Goal: Task Accomplishment & Management: Complete application form

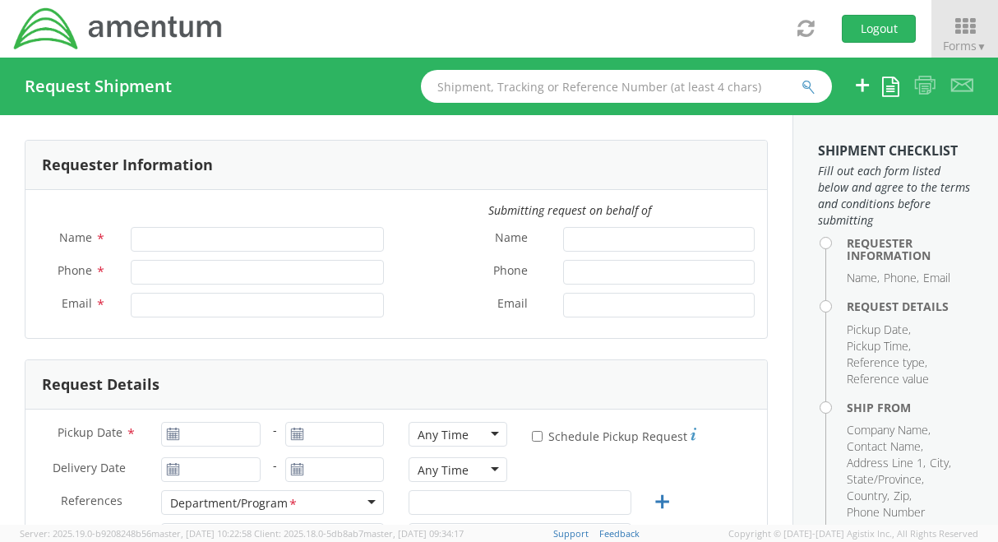
type input "[PERSON_NAME]"
type input "[PHONE_NUMBER]"
type input "[PERSON_NAME][EMAIL_ADDRESS][PERSON_NAME][DOMAIN_NAME]"
select select "6106.01.NB.00.00.0000.01"
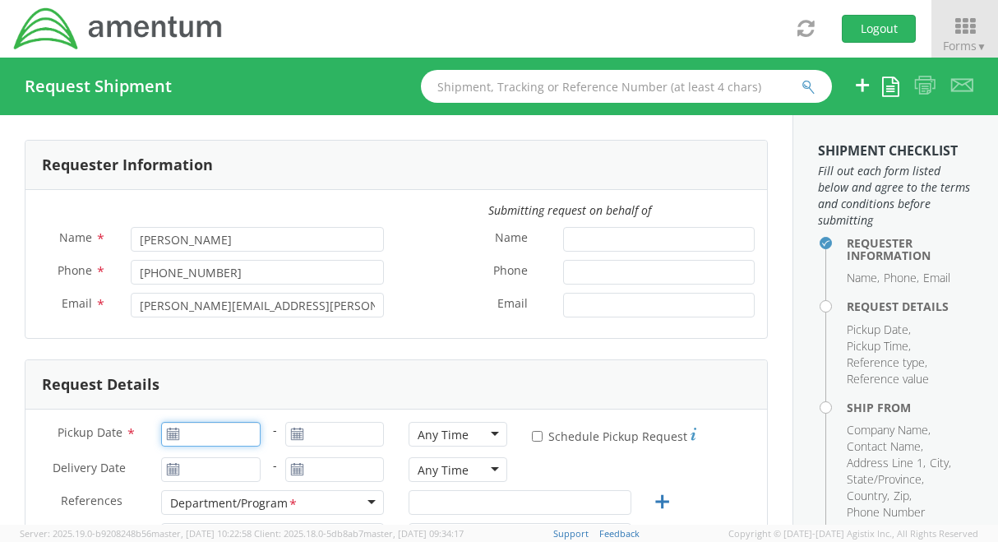
type input "[DATE]"
click at [217, 426] on input "[DATE]" at bounding box center [210, 434] width 99 height 25
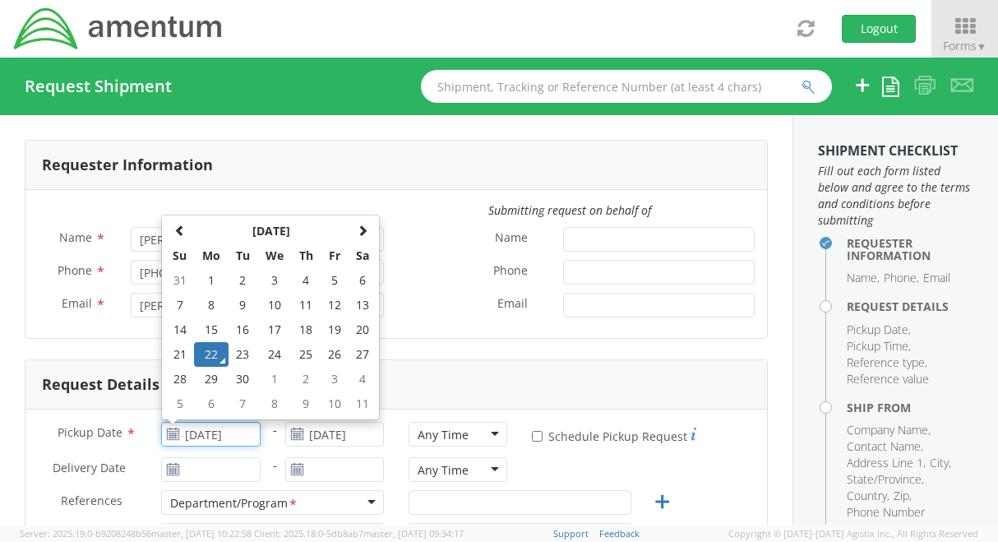
click at [214, 352] on td "22" at bounding box center [211, 354] width 35 height 25
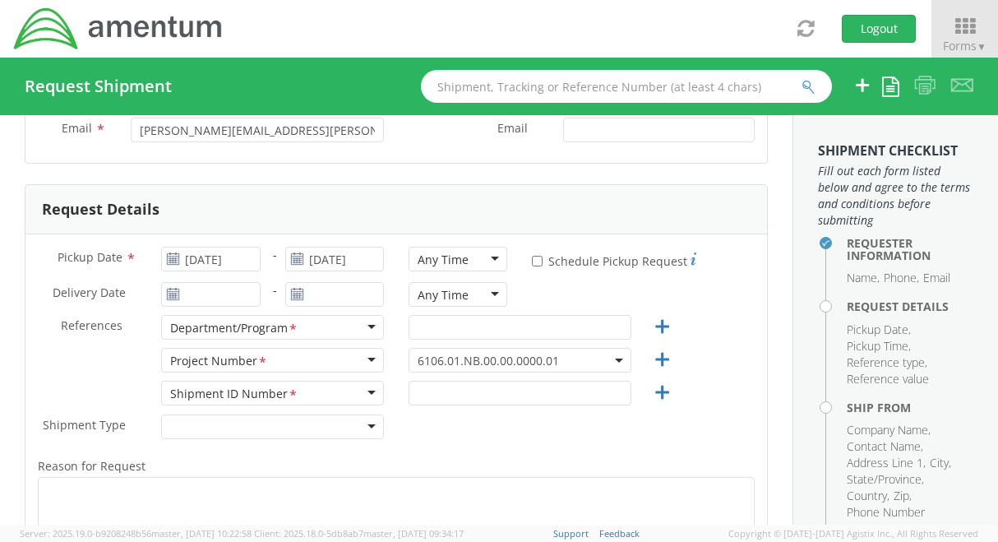
scroll to position [247, 0]
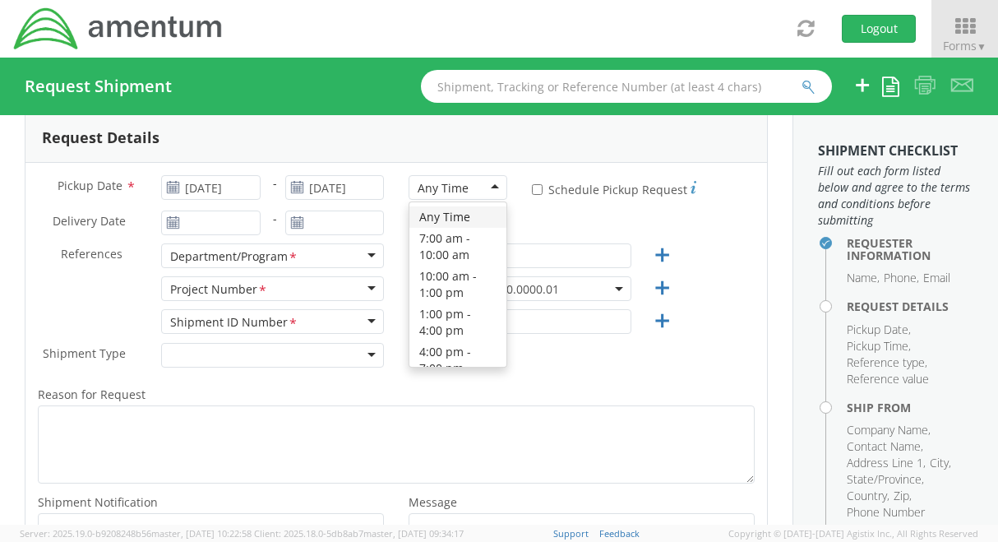
click at [492, 187] on div "Any Time" at bounding box center [457, 187] width 99 height 25
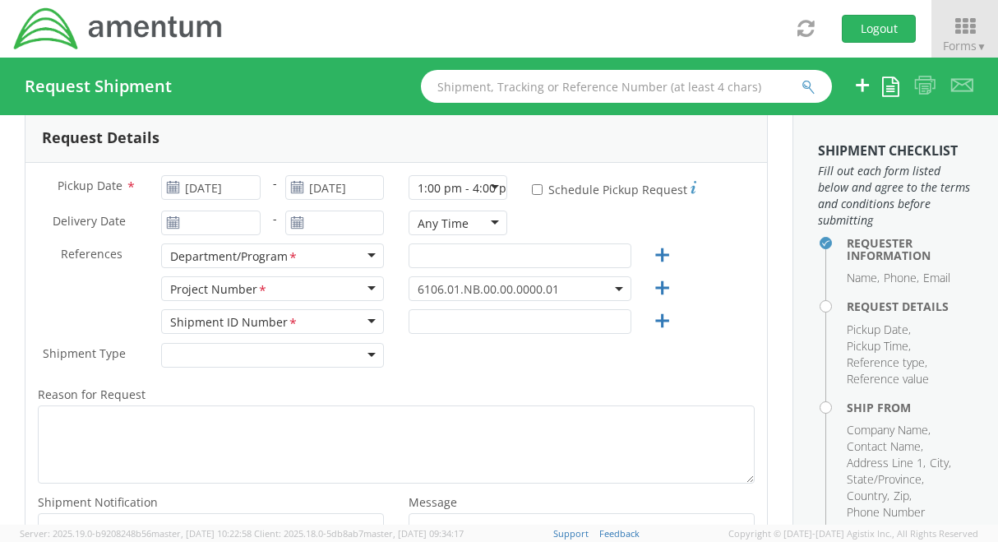
scroll to position [0, 0]
click at [476, 255] on input "text" at bounding box center [519, 255] width 223 height 25
type input "CAL FIRE"
click at [559, 283] on span "6106.01.NB.00.00.0000.01" at bounding box center [520, 289] width 205 height 16
click at [505, 313] on input "search" at bounding box center [518, 315] width 210 height 25
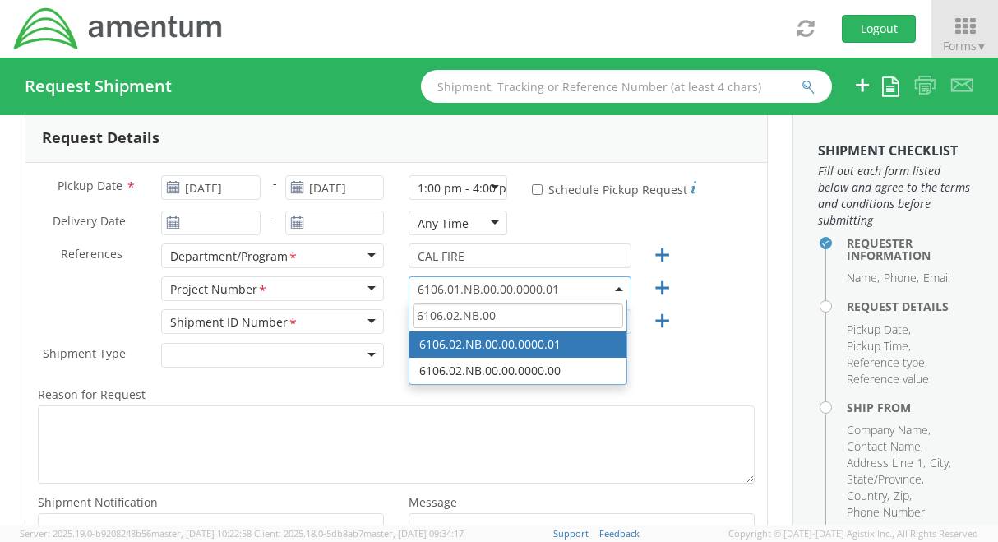
type input "6106.02.NB.00"
select select "6106.02.NB.00.00.0000.01"
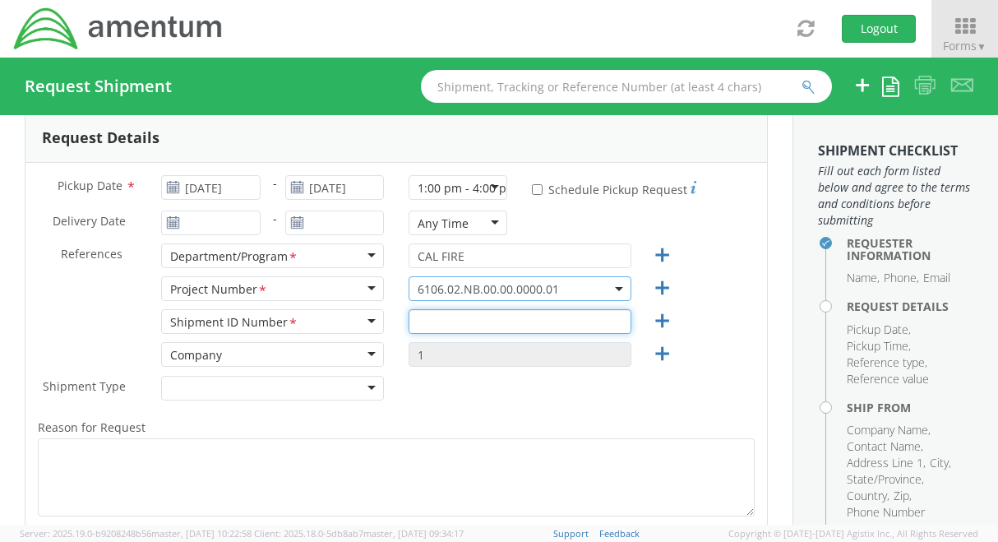
click at [477, 327] on input "text" at bounding box center [519, 321] width 223 height 25
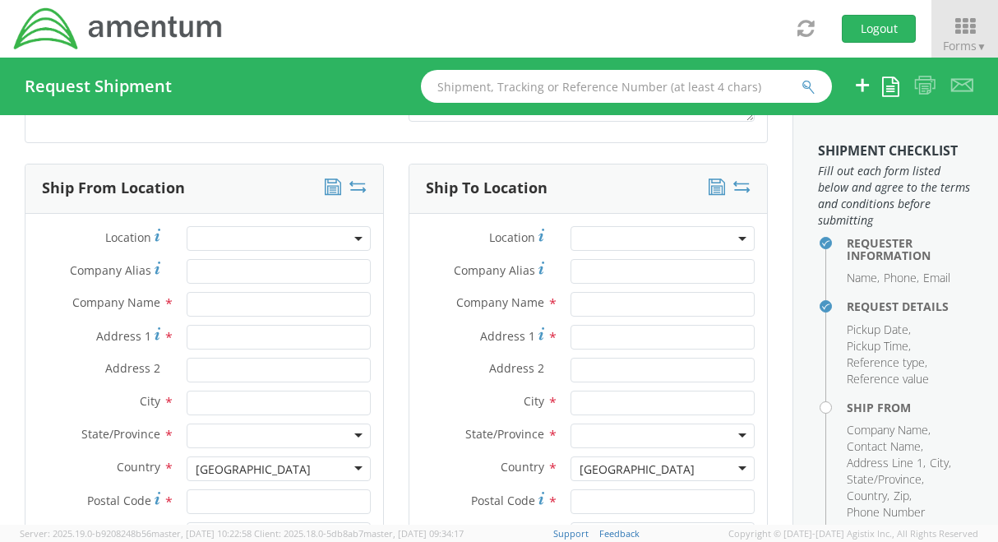
scroll to position [740, 0]
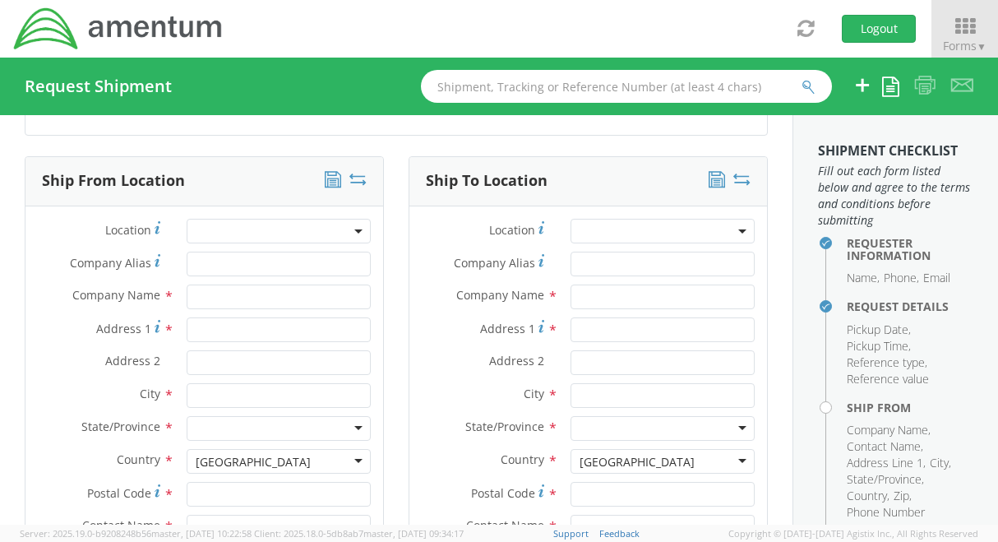
type input "2"
click at [215, 298] on input "text" at bounding box center [279, 296] width 184 height 25
type input "Amentum"
type input "Sonoma Air Attack Base - CAL FIRE"
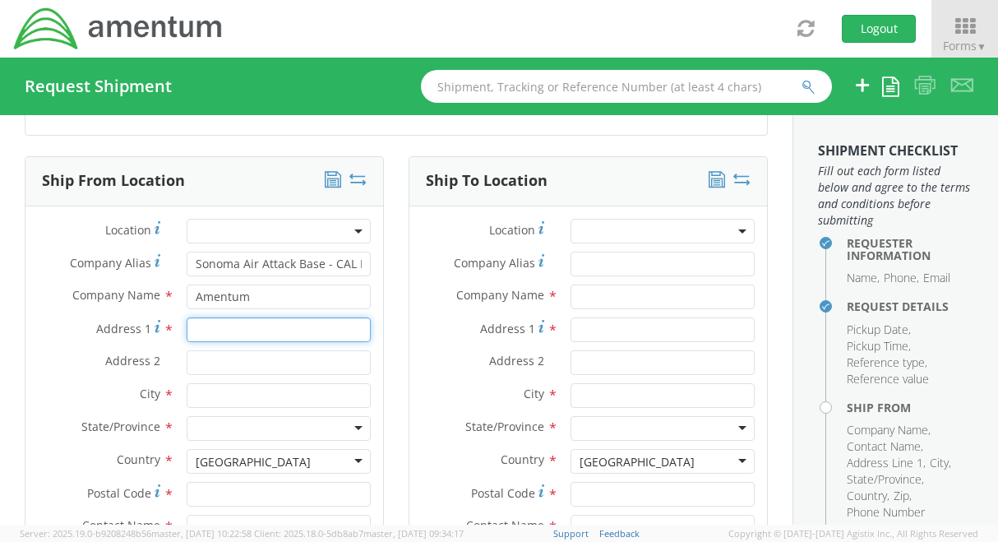
type input "[STREET_ADDRESS]"
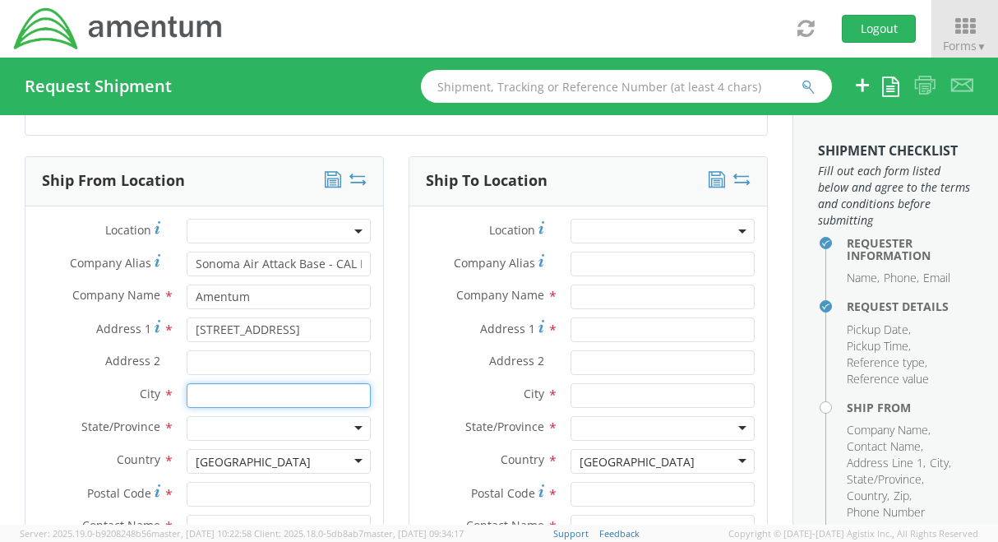
type input "[PERSON_NAME]"
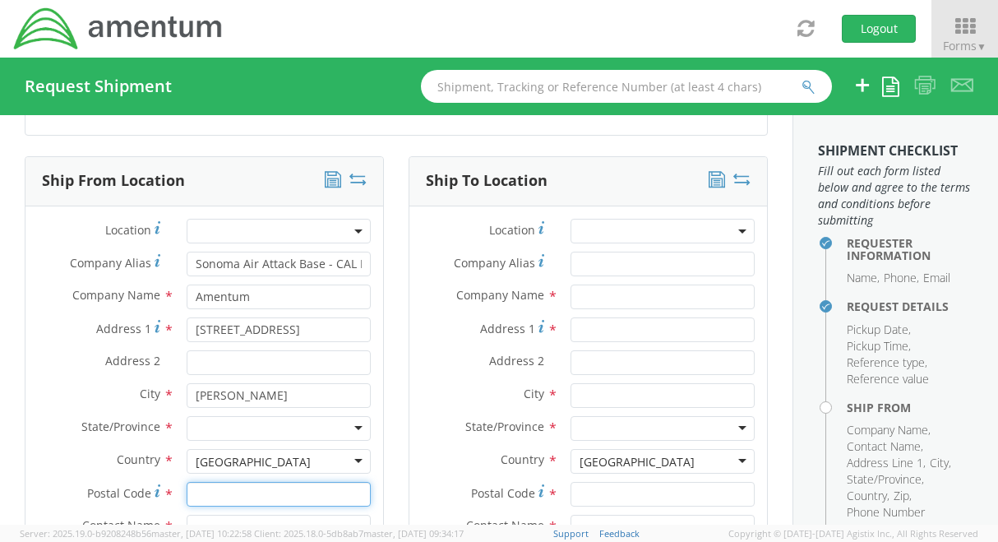
type input "95652"
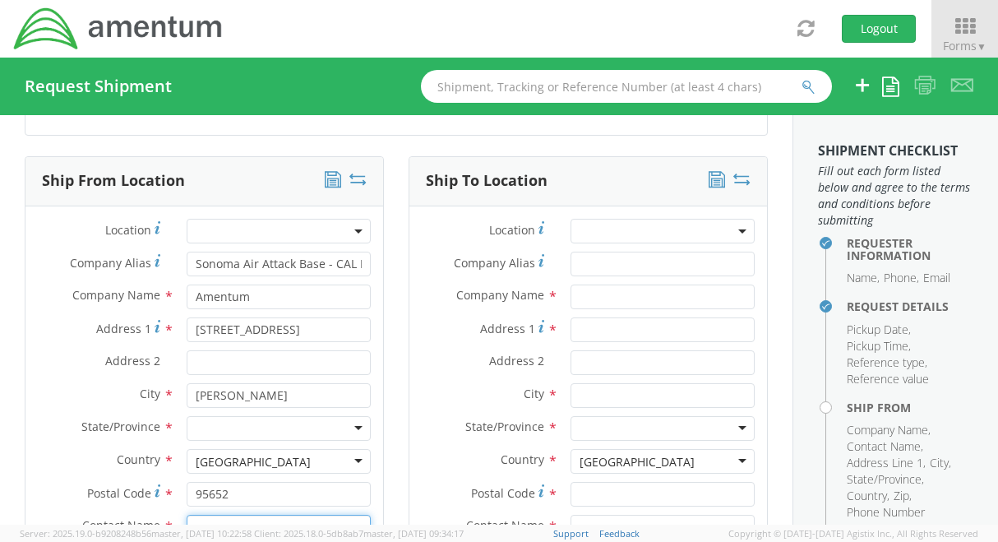
type input "[PERSON_NAME]"
type input "9162957053"
type input "[PERSON_NAME][EMAIL_ADDRESS][PERSON_NAME][DOMAIN_NAME]"
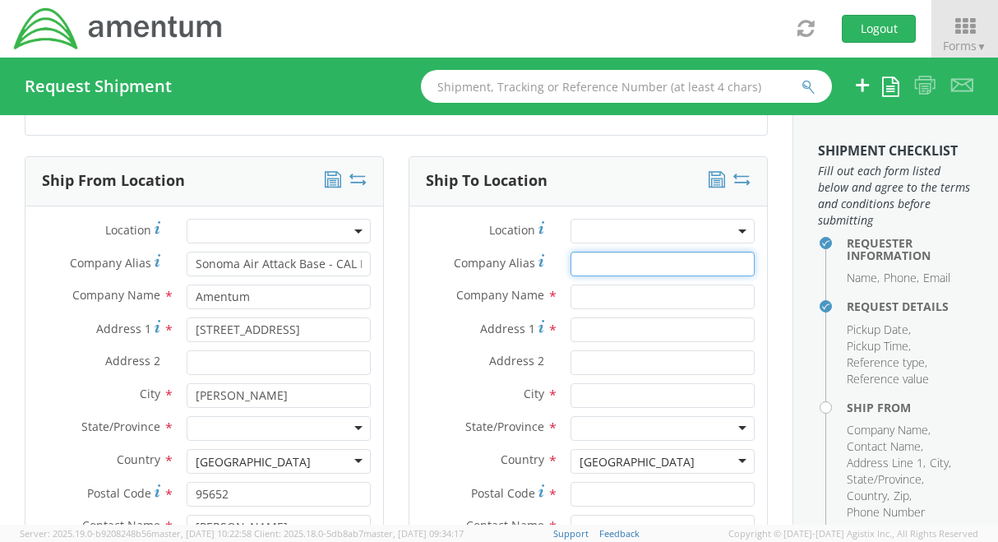
type input "Sonoma Air Attack Base - CAL FIRE"
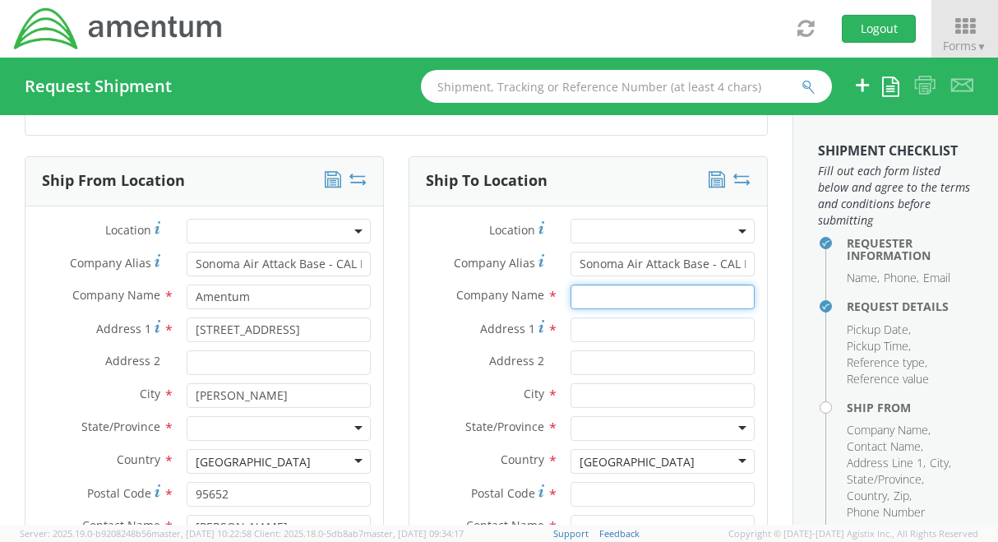
type input "Sonoma CAL FIRE Air Attack Base"
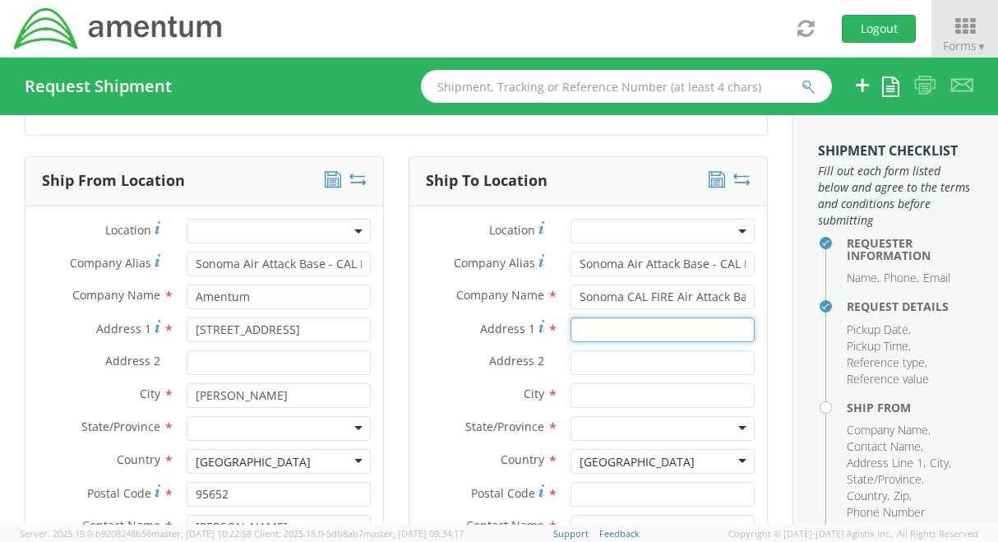
type input "[STREET_ADDRESS]"
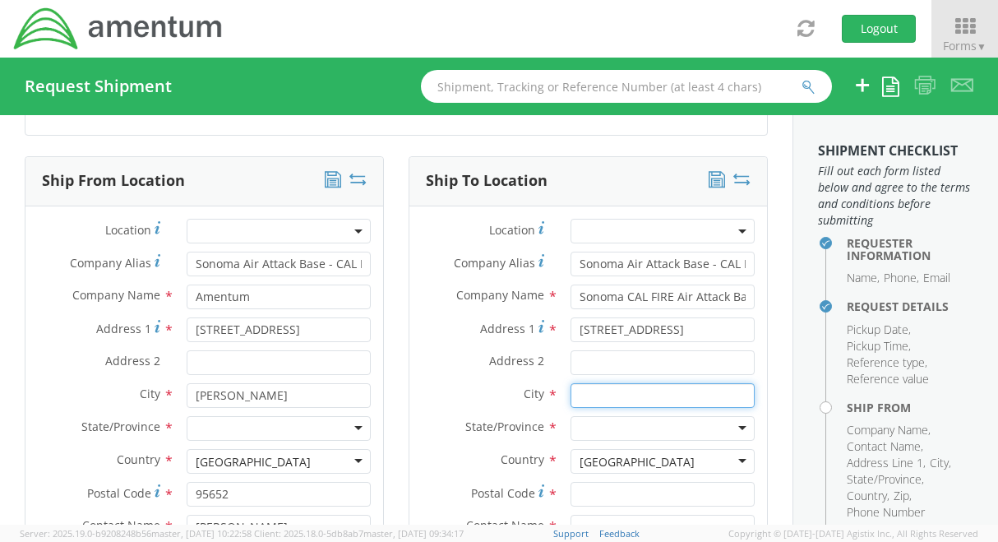
type input "Santa [PERSON_NAME]"
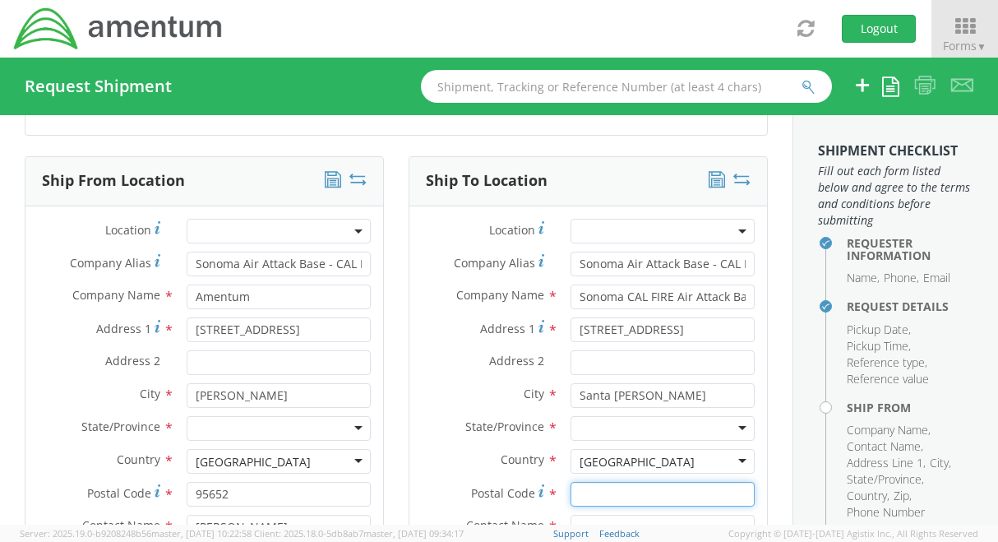
type input "95403"
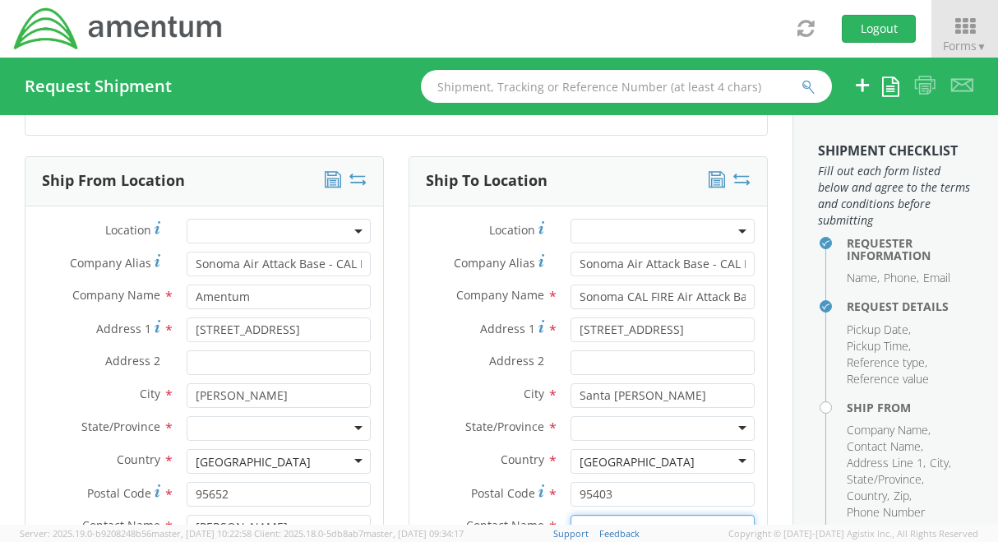
type input "[PERSON_NAME]"
type input "[PHONE_NUMBER]"
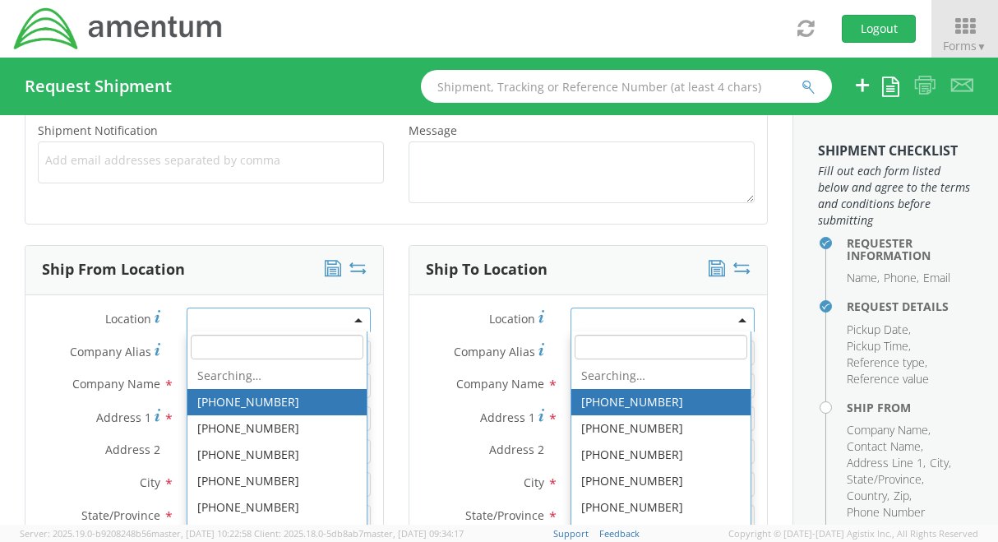
scroll to position [0, 0]
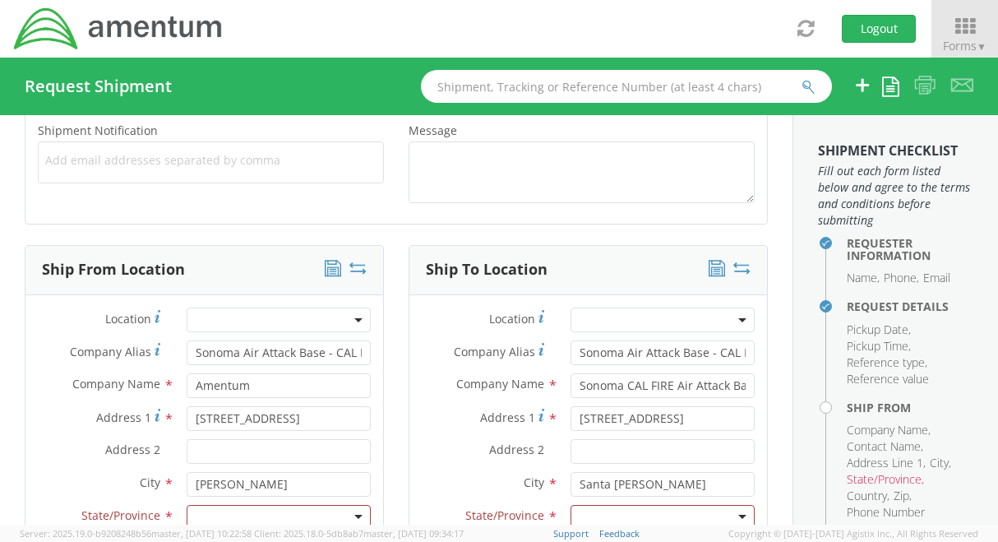
click at [115, 378] on span "Company Name" at bounding box center [116, 384] width 88 height 16
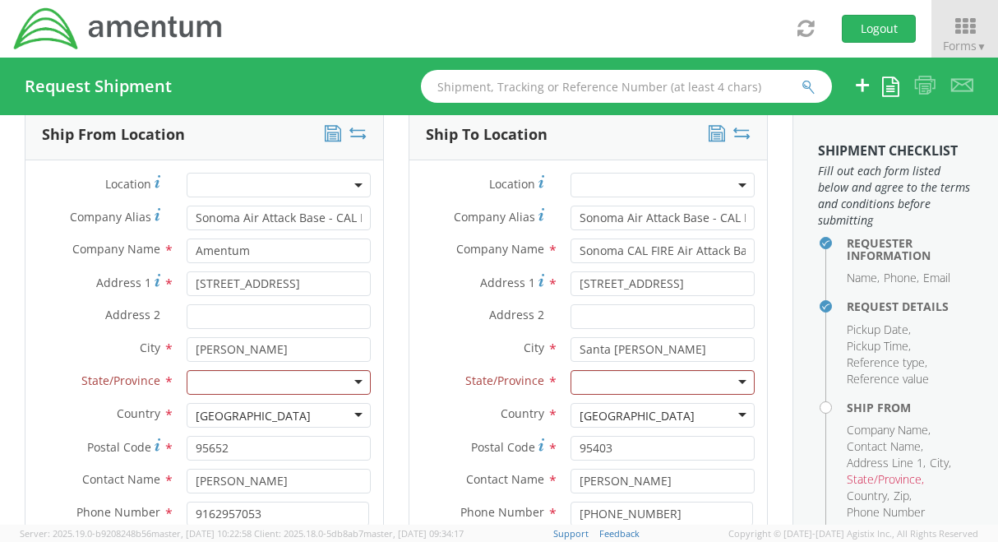
scroll to position [815, 0]
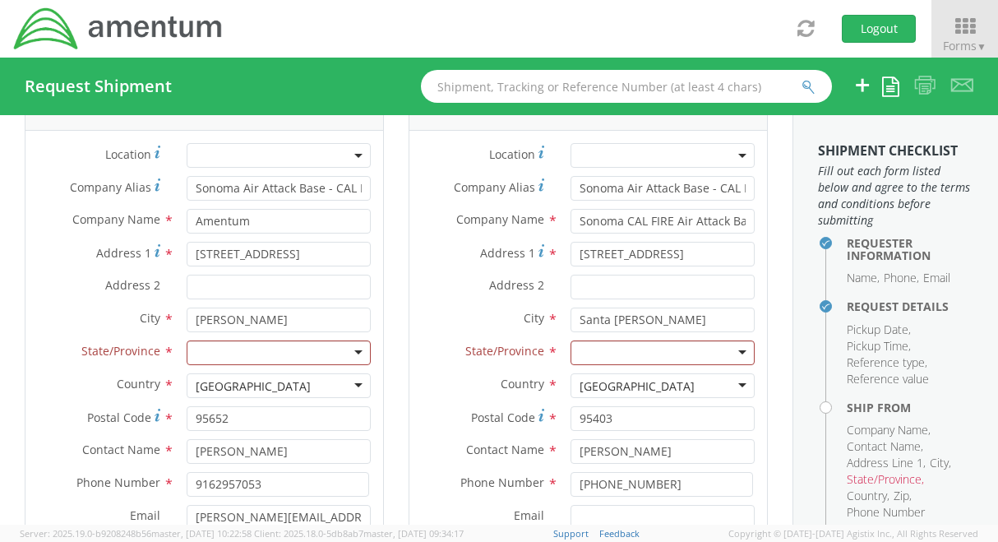
click at [350, 353] on div at bounding box center [279, 352] width 184 height 25
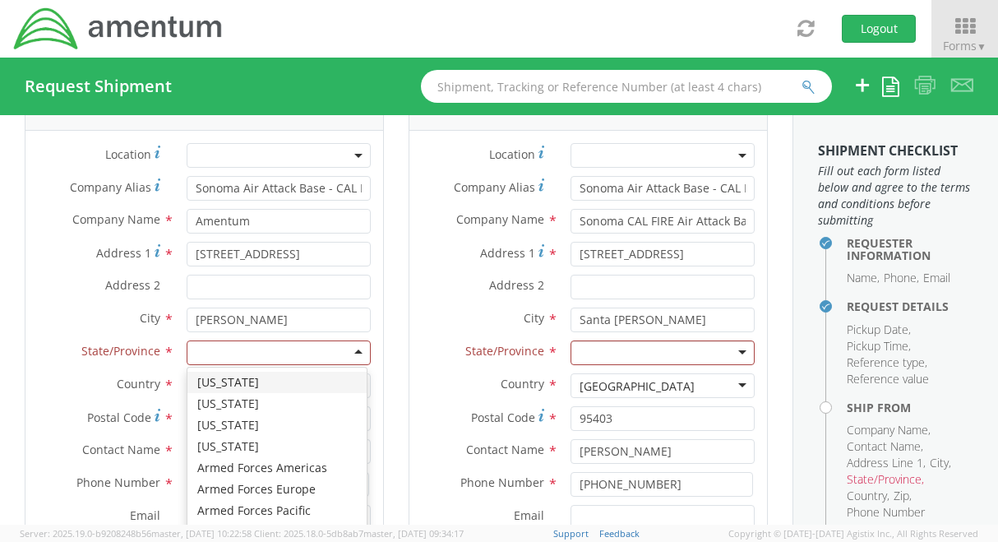
scroll to position [82, 0]
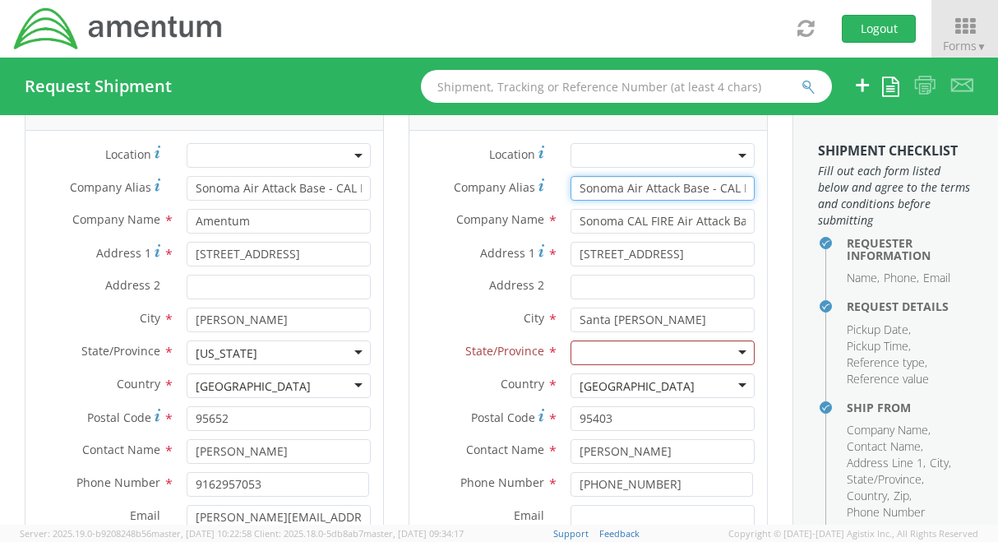
drag, startPoint x: 616, startPoint y: 188, endPoint x: 642, endPoint y: 187, distance: 26.4
click at [616, 188] on input "Sonoma Air Attack Base - CAL FIRE" at bounding box center [662, 188] width 184 height 25
type input "Chico Air Attack Base - CAL FIRE"
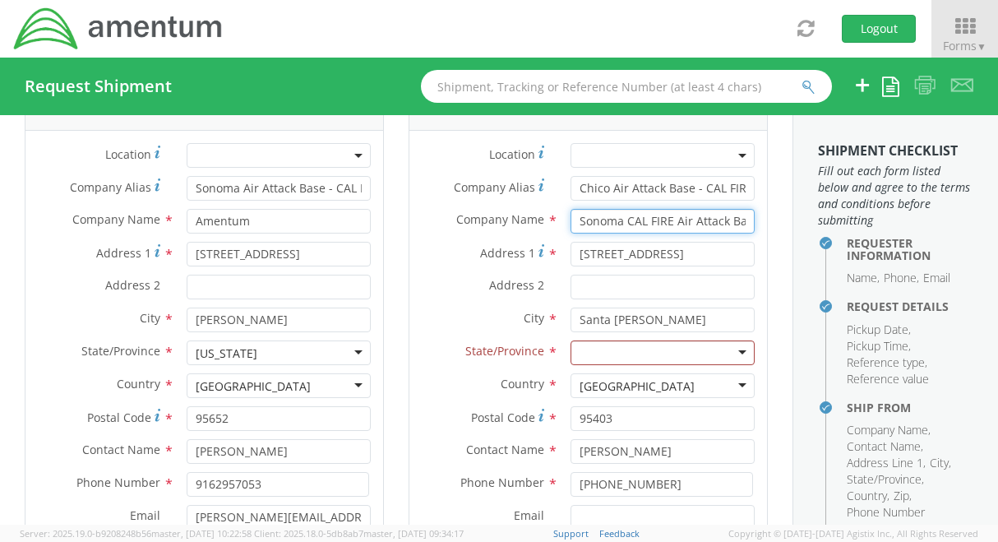
drag, startPoint x: 616, startPoint y: 220, endPoint x: 625, endPoint y: 215, distance: 10.3
click at [616, 220] on input "Sonoma CAL FIRE Air Attack Base" at bounding box center [662, 221] width 184 height 25
type input "Chico CAL FIRE Air Attack Base"
click at [727, 190] on input "Chico Air Attack Base - CAL FIRE" at bounding box center [662, 188] width 184 height 25
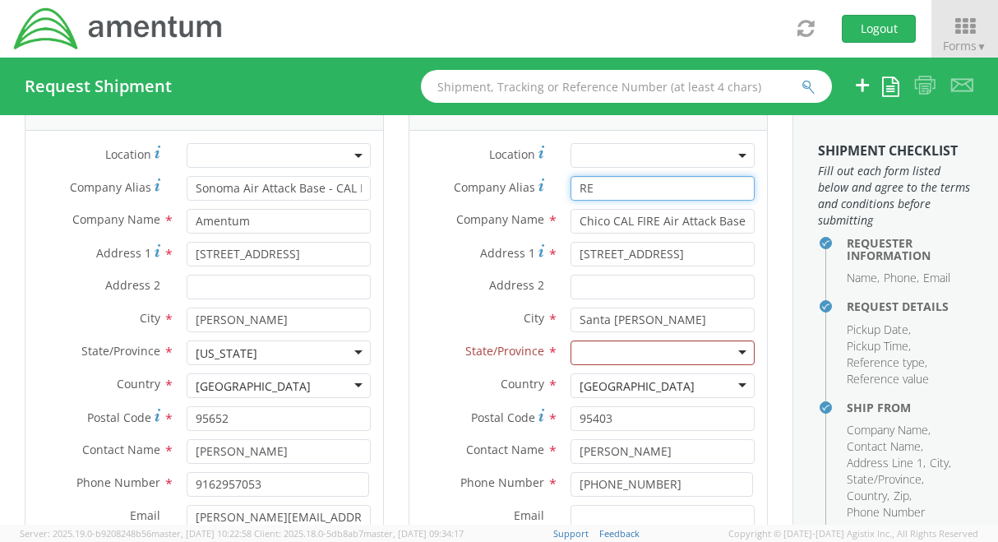
type input "E"
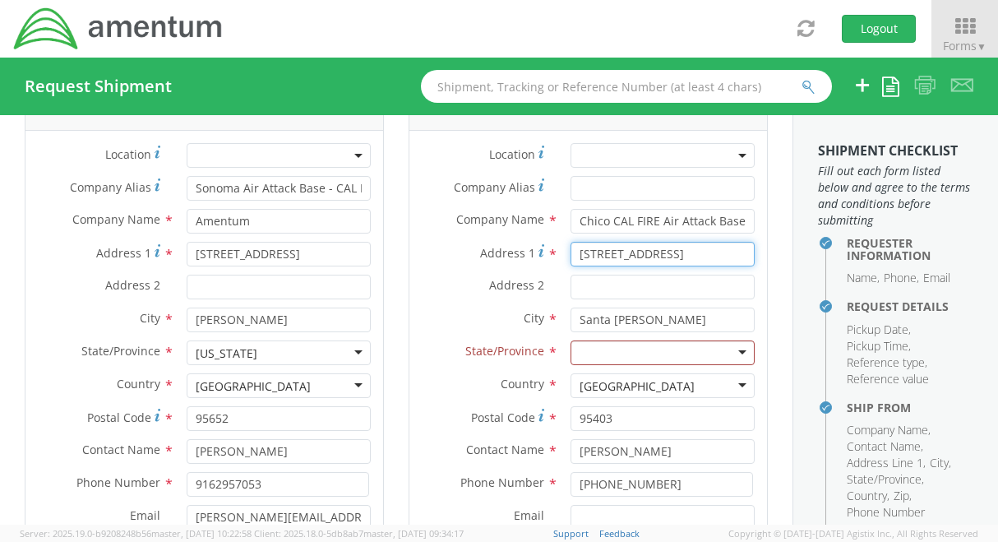
click at [688, 259] on input "[STREET_ADDRESS]" at bounding box center [662, 254] width 184 height 25
type input "2"
type input "[STREET_ADDRESS]"
type input "Chico CAL FIRE Air Attack Base"
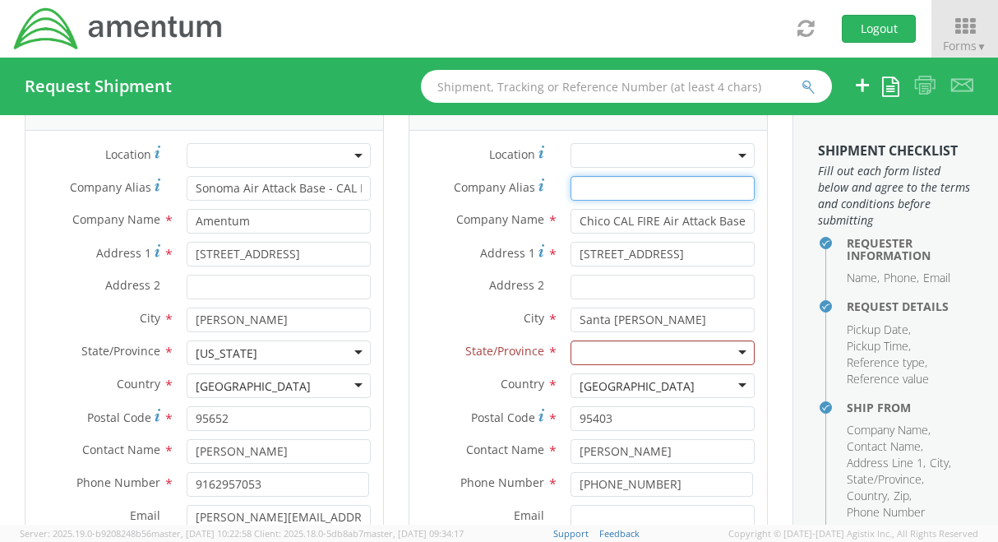
type input "Chico CAL FIRE Air Attack Base"
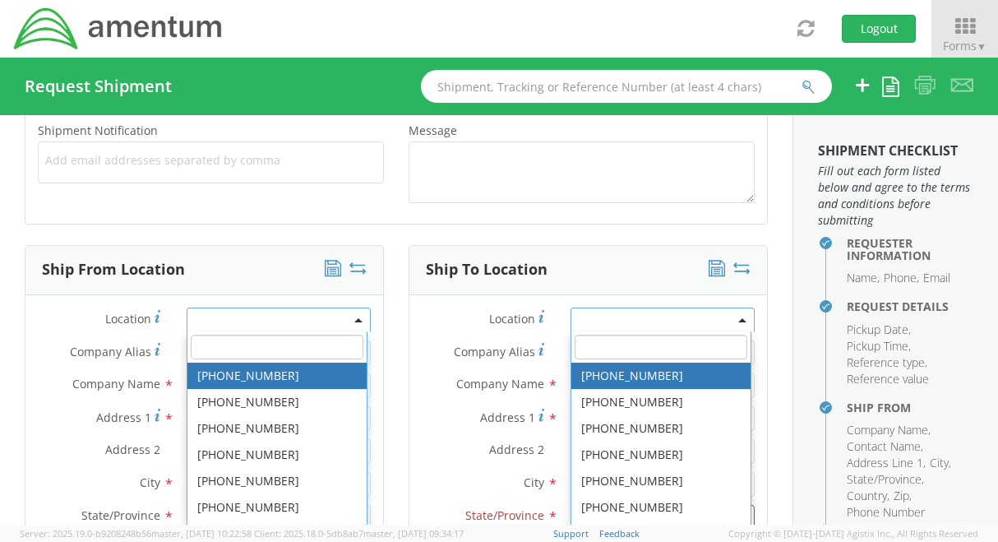
type input "[GEOGRAPHIC_DATA]"
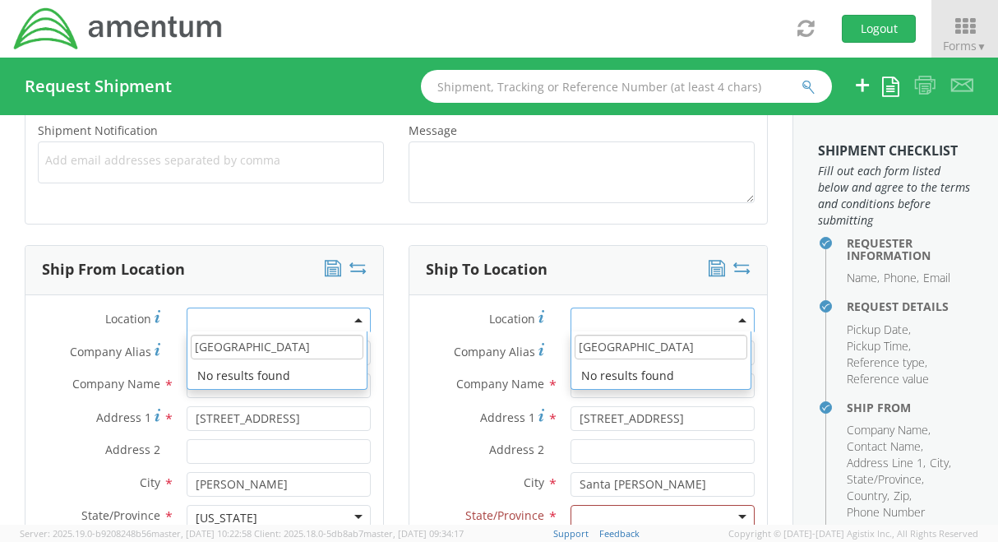
scroll to position [651, 0]
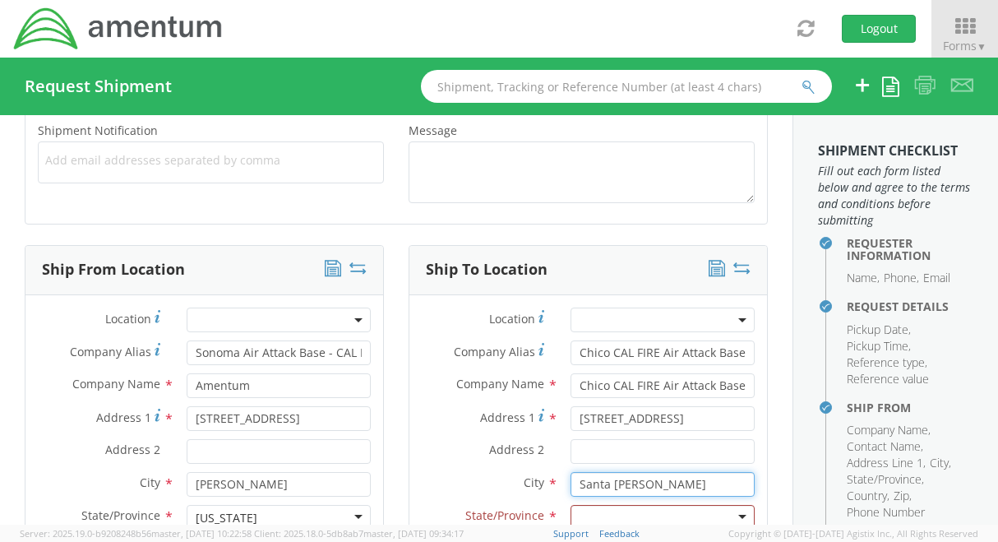
click at [705, 487] on input "Santa [PERSON_NAME]" at bounding box center [662, 484] width 184 height 25
type input "S"
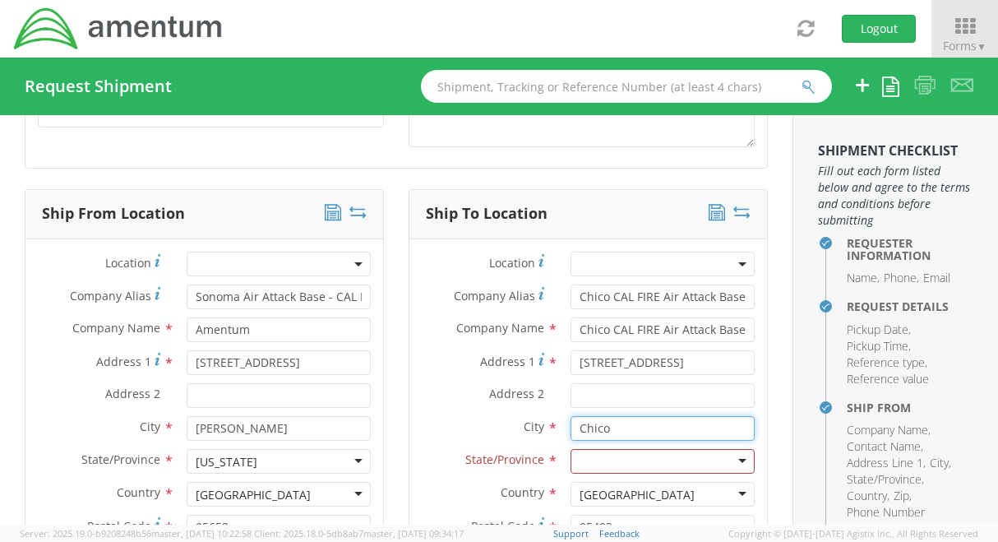
scroll to position [733, 0]
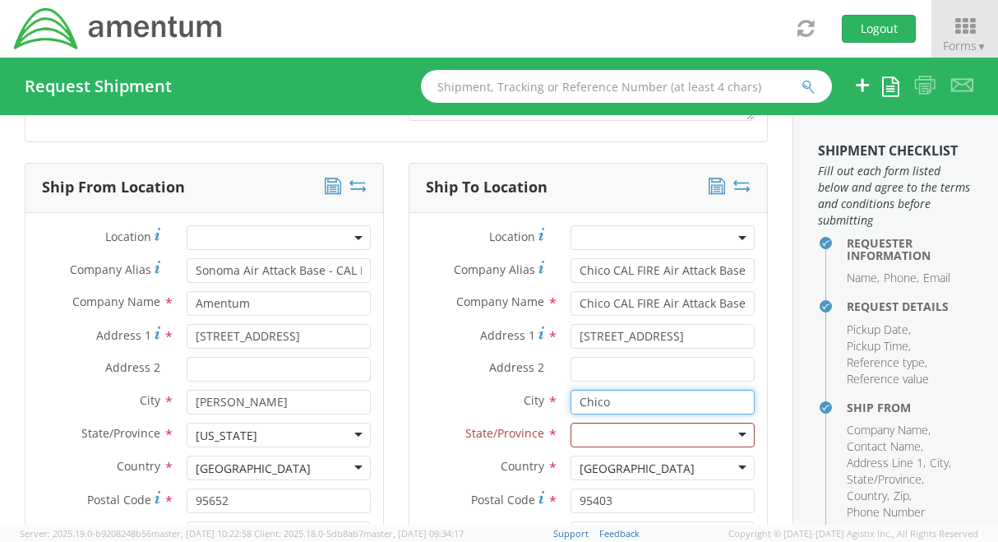
type input "Chico"
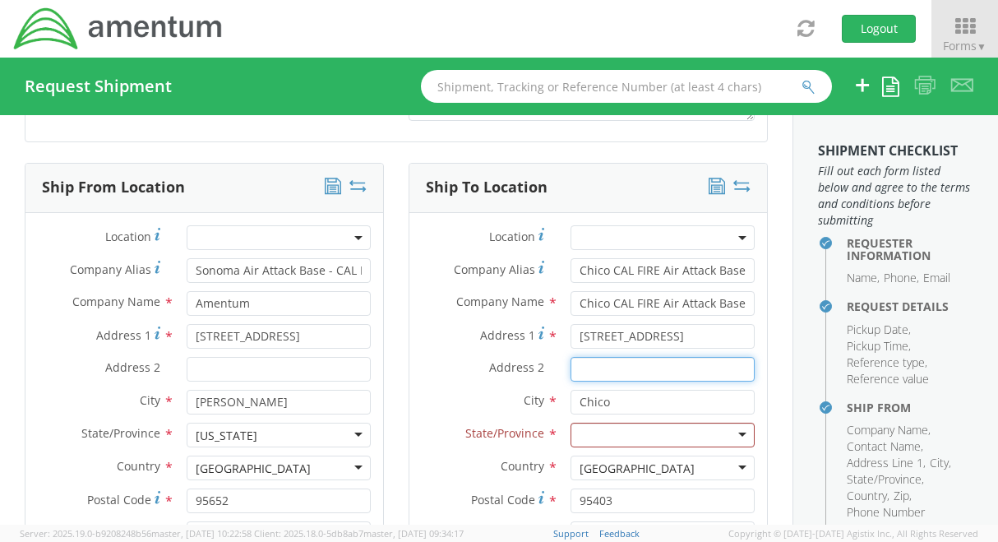
click at [681, 361] on input "Address 2 *" at bounding box center [662, 369] width 184 height 25
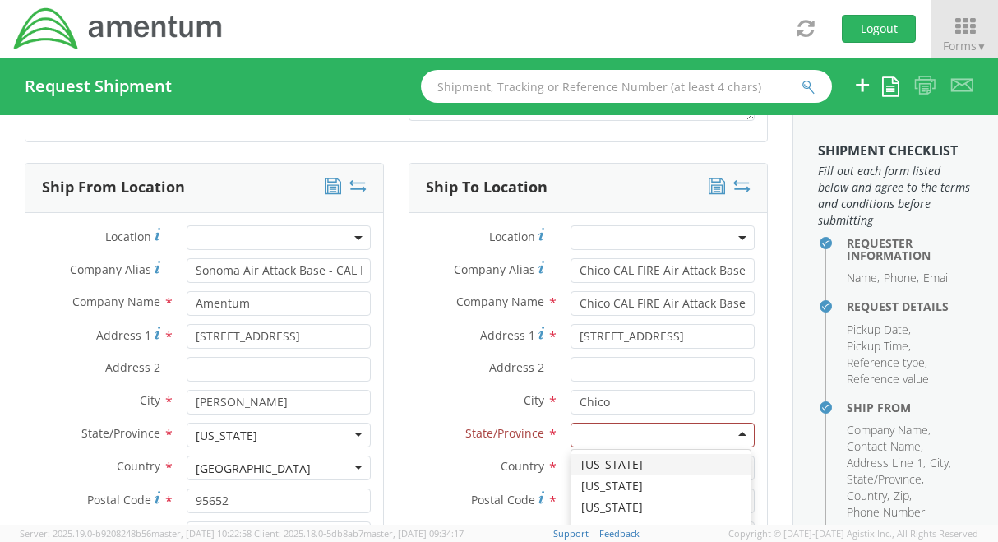
click at [729, 433] on div at bounding box center [662, 434] width 184 height 25
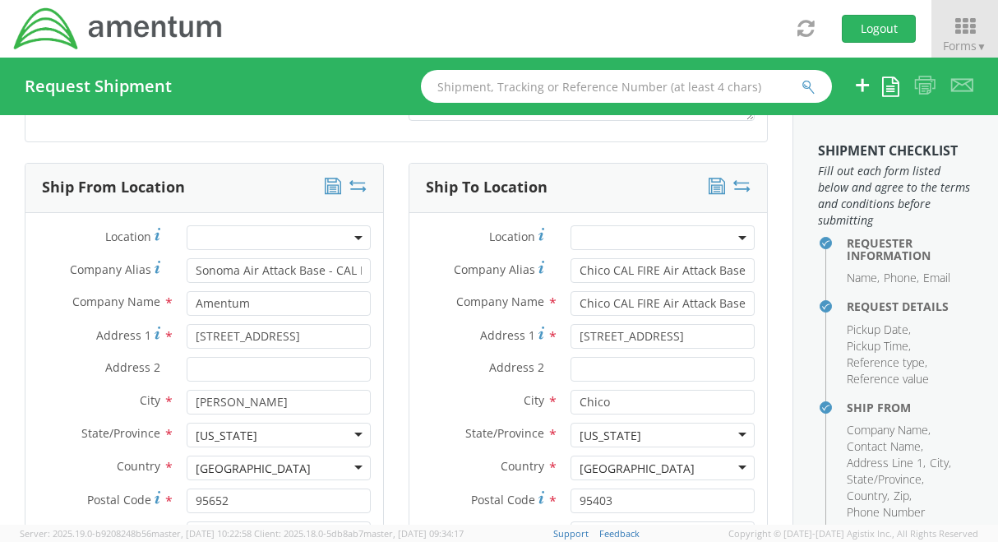
scroll to position [815, 0]
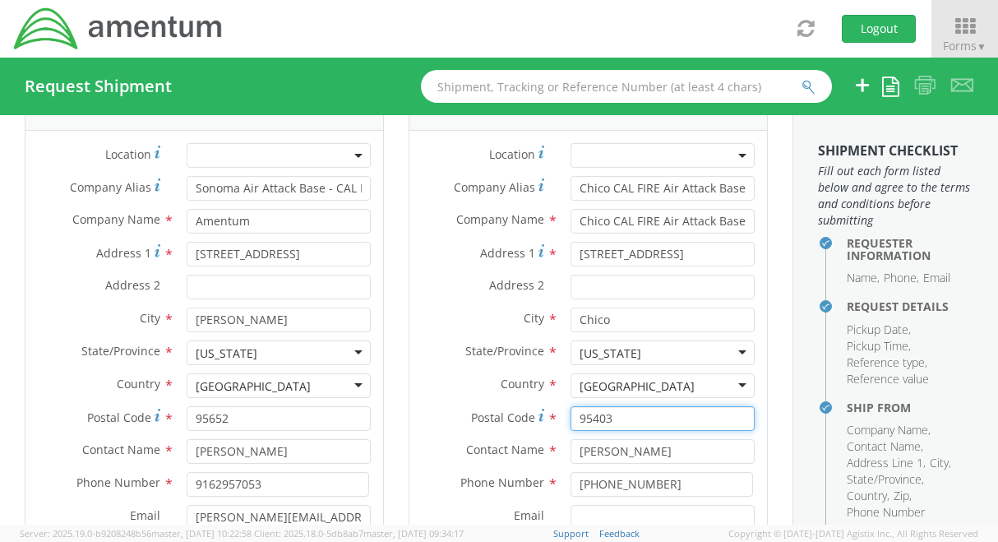
click at [619, 427] on input "95403" at bounding box center [662, 418] width 184 height 25
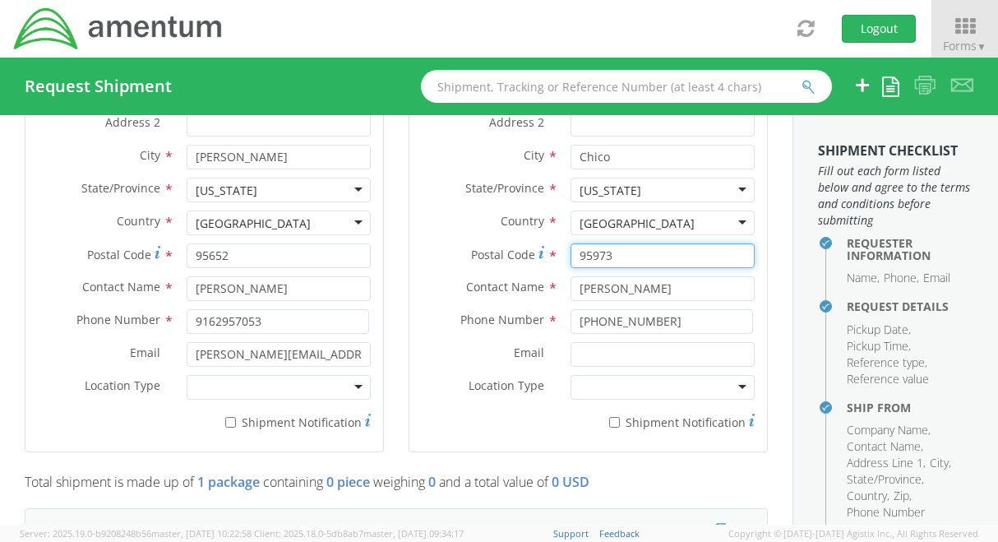
scroll to position [980, 0]
type input "95973"
click at [659, 288] on input "[PERSON_NAME]" at bounding box center [662, 287] width 184 height 25
type input "B"
type input "[PERSON_NAME]"
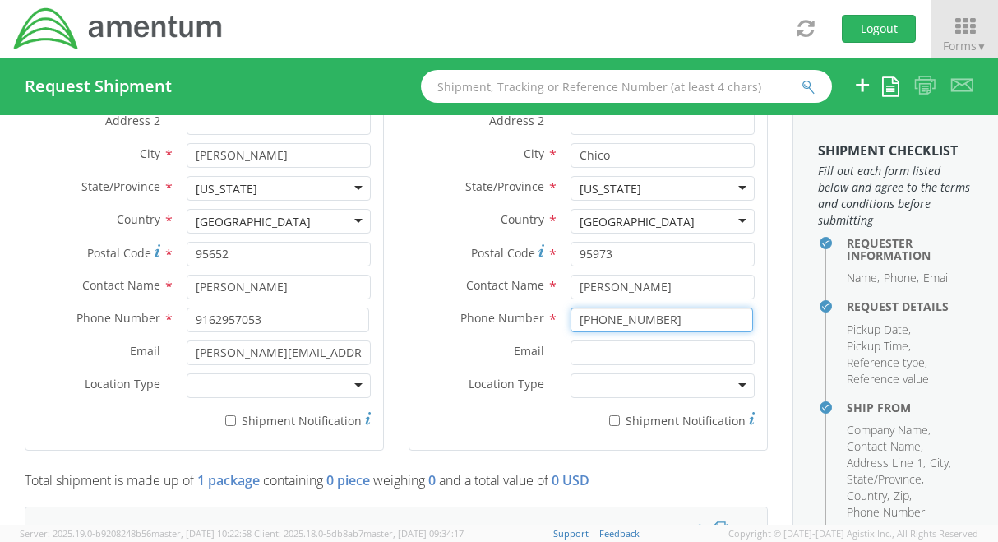
click at [662, 324] on input "[PHONE_NUMBER]" at bounding box center [661, 319] width 182 height 25
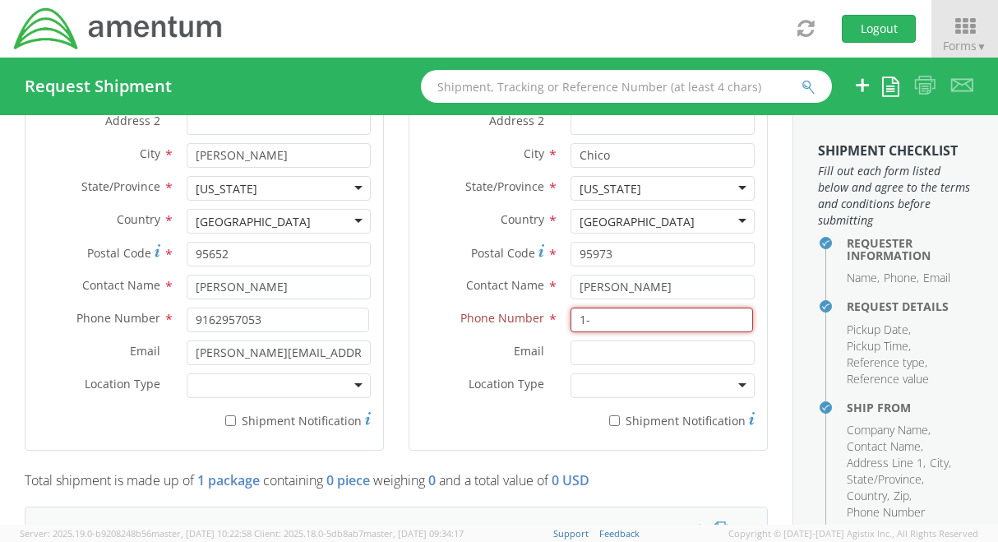
click at [593, 323] on input "1-" at bounding box center [661, 319] width 182 height 25
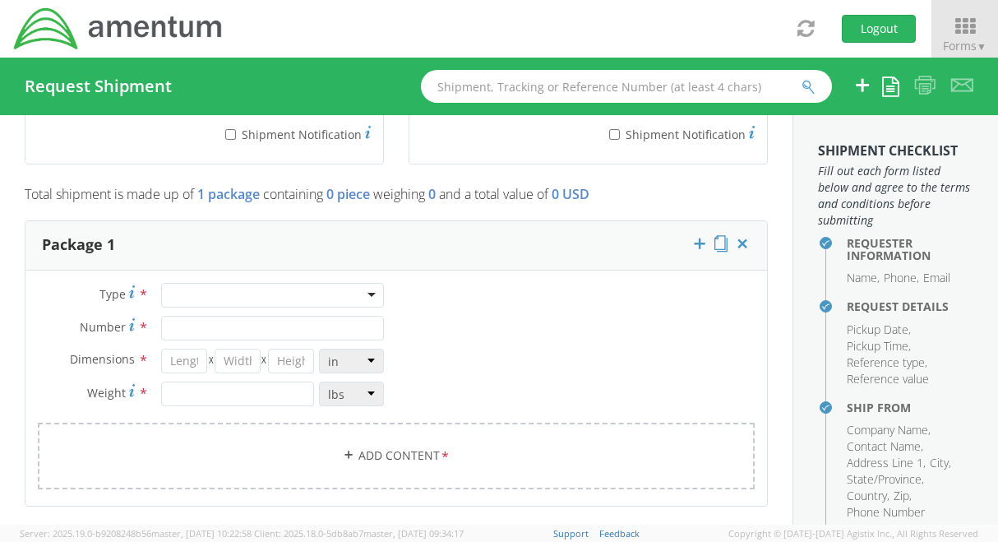
scroll to position [1309, 0]
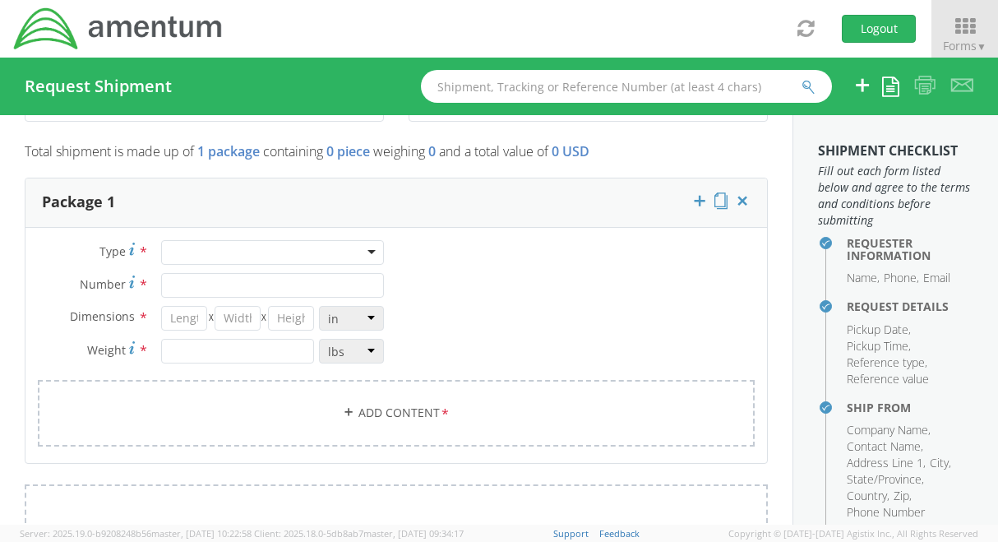
type input "[PHONE_NUMBER]"
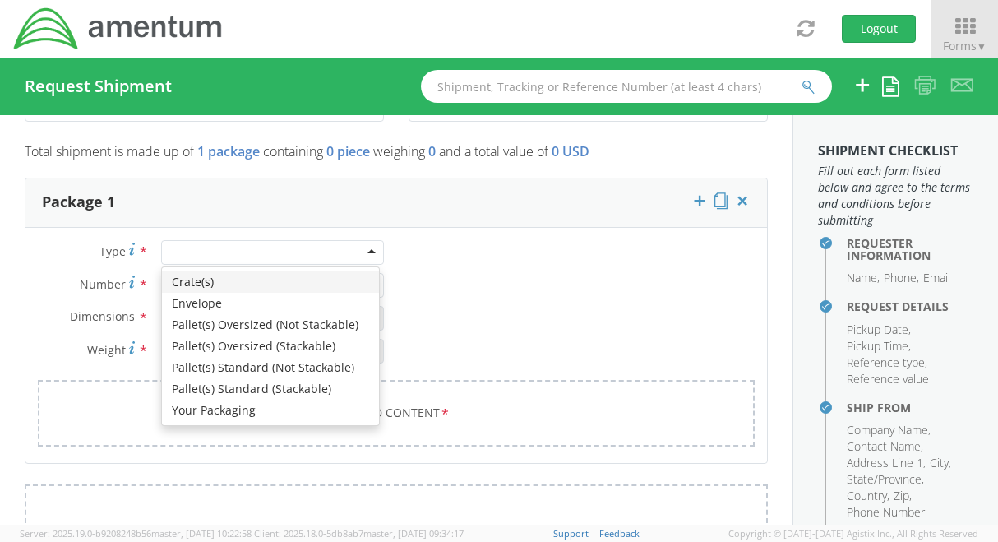
click at [360, 248] on div at bounding box center [272, 252] width 223 height 25
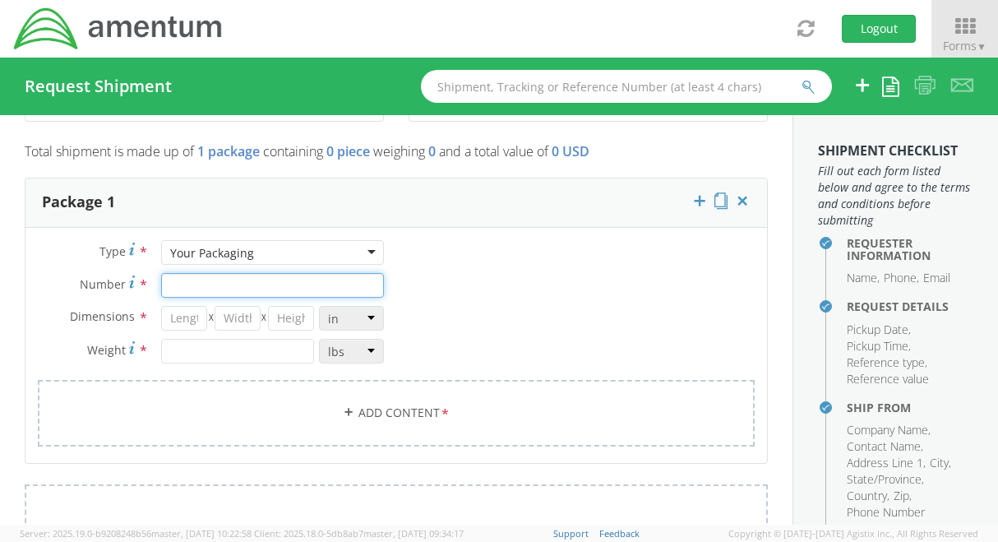
click at [213, 288] on input "Number *" at bounding box center [272, 285] width 223 height 25
type input "1"
click at [201, 316] on input "number" at bounding box center [183, 318] width 45 height 25
type input "12"
click at [245, 316] on input "number" at bounding box center [237, 318] width 45 height 25
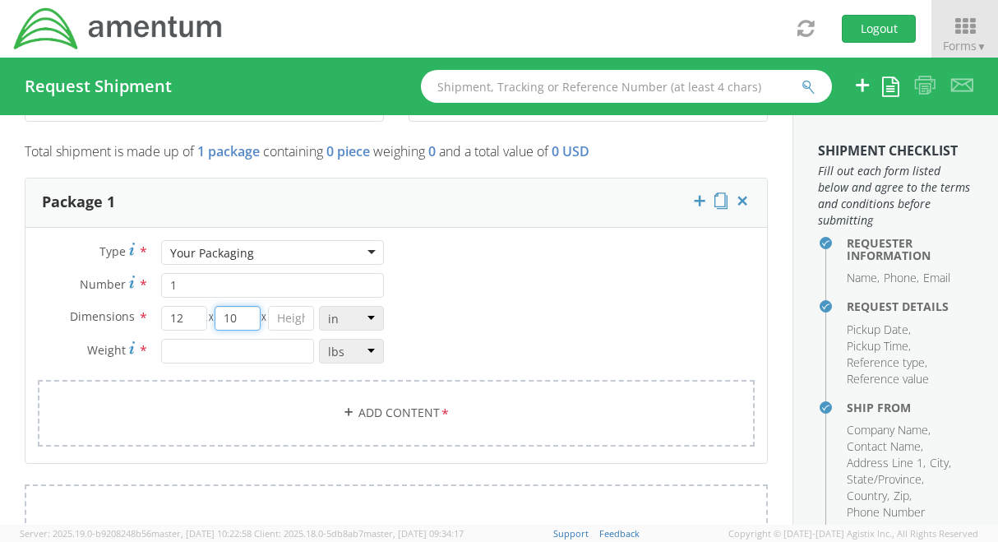
type input "10"
click at [276, 316] on input "number" at bounding box center [290, 318] width 45 height 25
type input "4"
click at [279, 348] on input "number" at bounding box center [237, 351] width 152 height 25
type input "2"
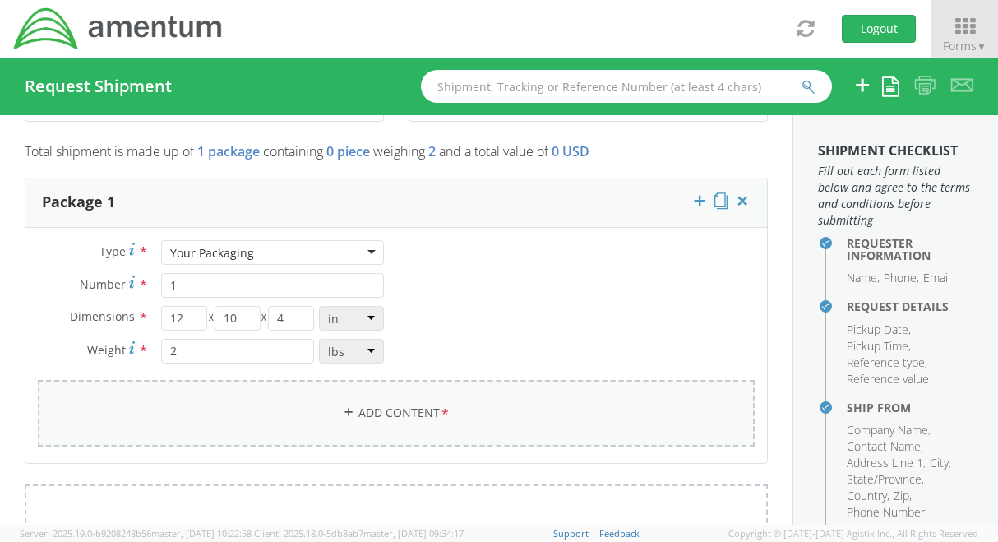
click at [329, 399] on link "Add Content *" at bounding box center [396, 413] width 717 height 67
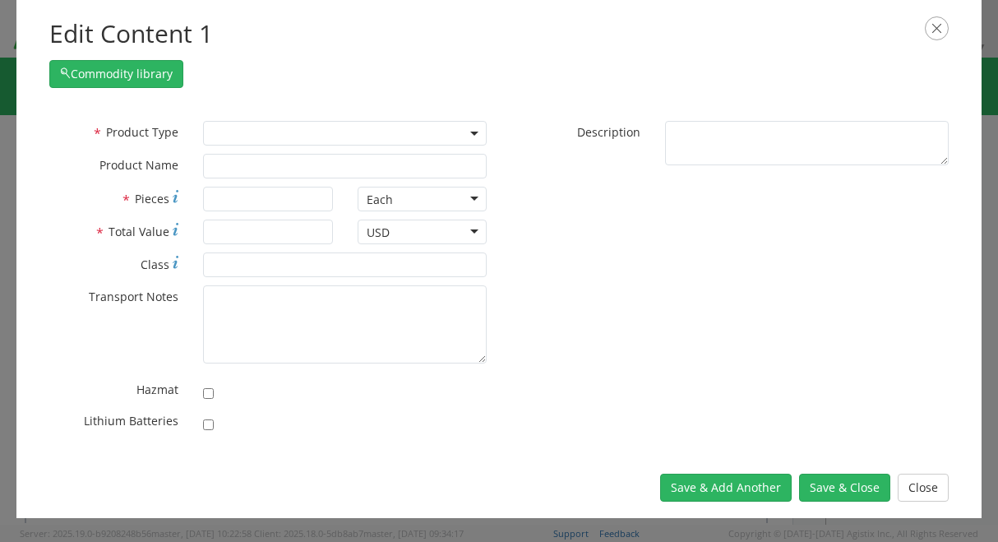
click at [265, 129] on span at bounding box center [345, 133] width 284 height 25
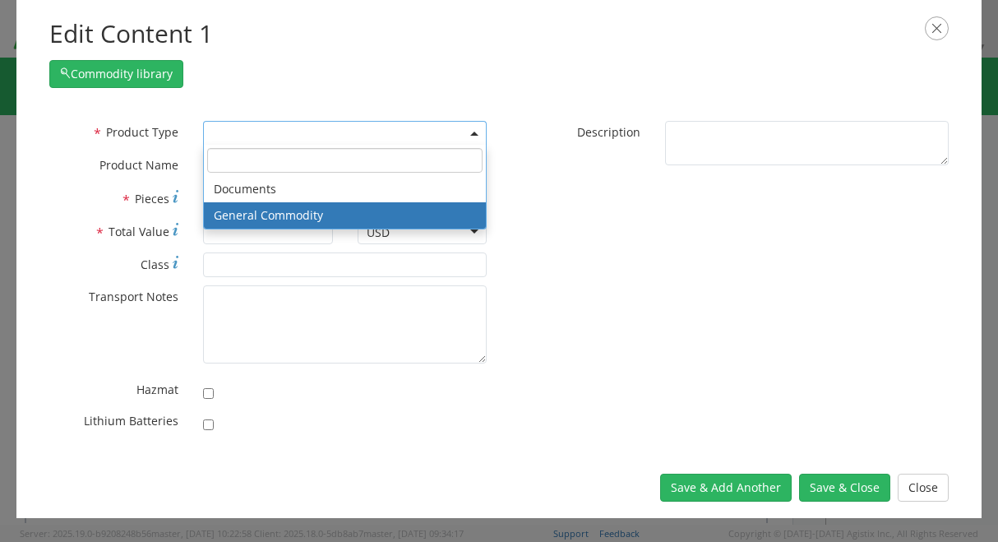
select select "COMMODITY"
type input "General Commodity"
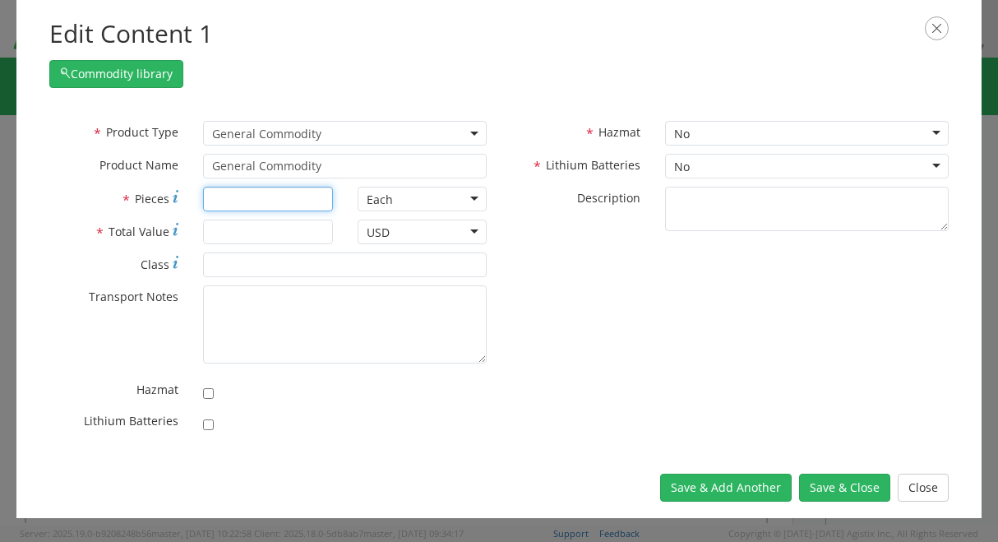
click at [265, 203] on input "* Pieces" at bounding box center [267, 199] width 129 height 25
type input "1"
click at [264, 231] on input "* Total Value" at bounding box center [267, 231] width 129 height 25
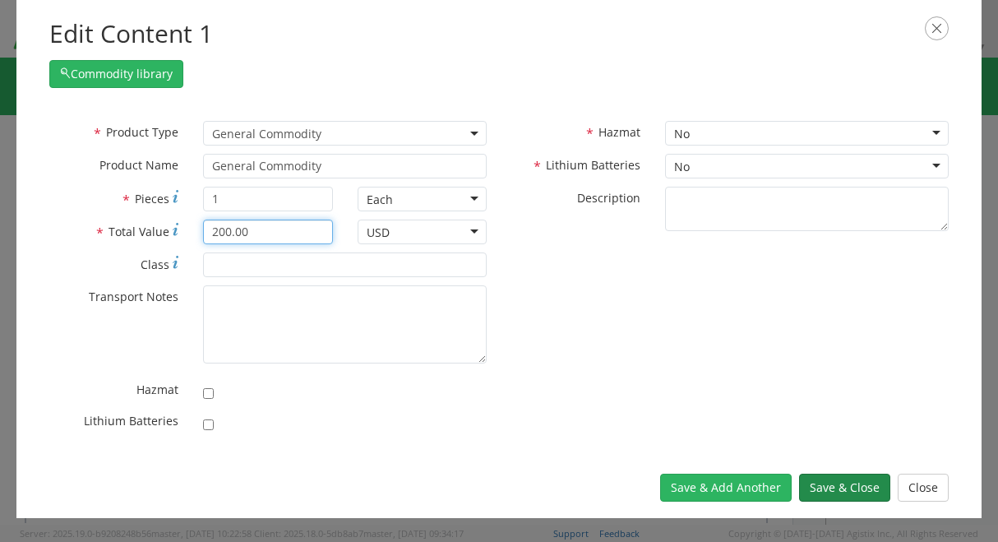
type input "200.00"
click at [824, 481] on button "Save & Close" at bounding box center [844, 487] width 91 height 28
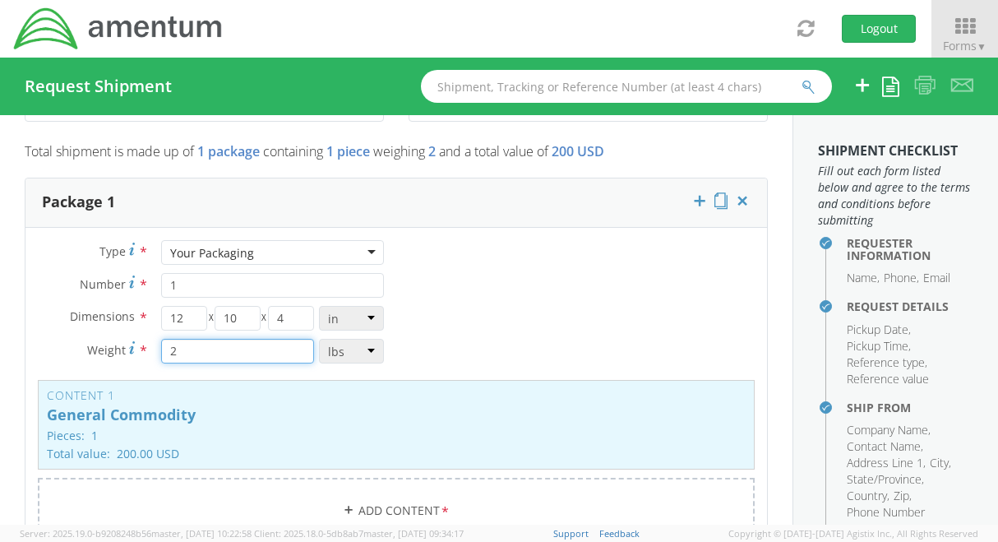
click at [183, 344] on input "2" at bounding box center [237, 351] width 152 height 25
type input "3"
drag, startPoint x: 181, startPoint y: 348, endPoint x: 459, endPoint y: 461, distance: 299.8
click at [459, 461] on div "Content 1 General Commodity Pieces: 1 Total value: 200.00 USD HAZMAT" at bounding box center [396, 425] width 717 height 90
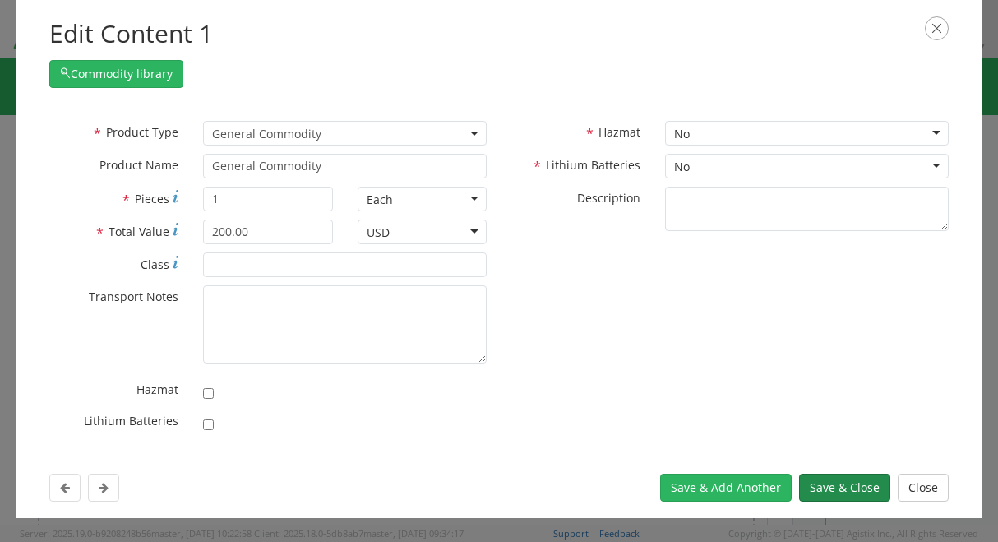
click at [814, 490] on button "Save & Close" at bounding box center [844, 487] width 91 height 28
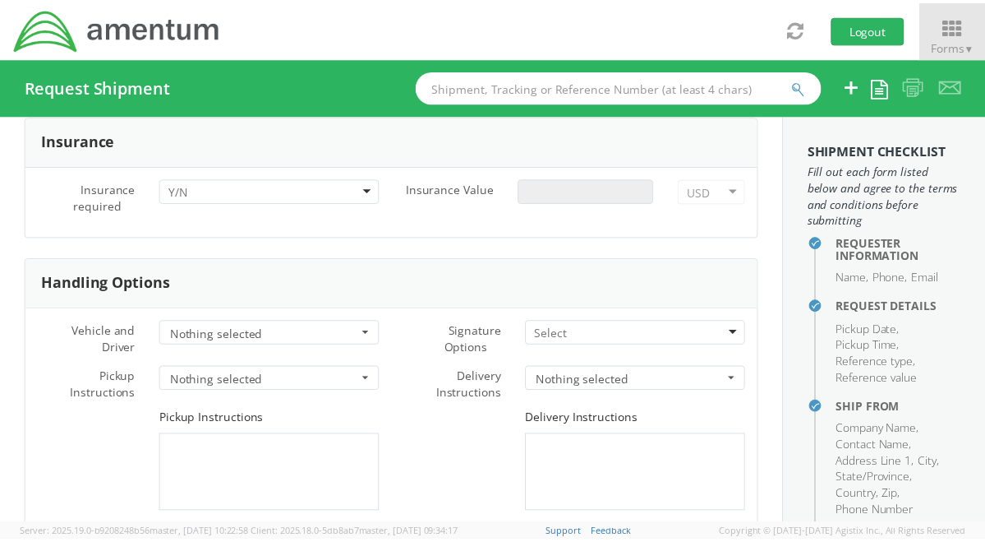
scroll to position [2274, 0]
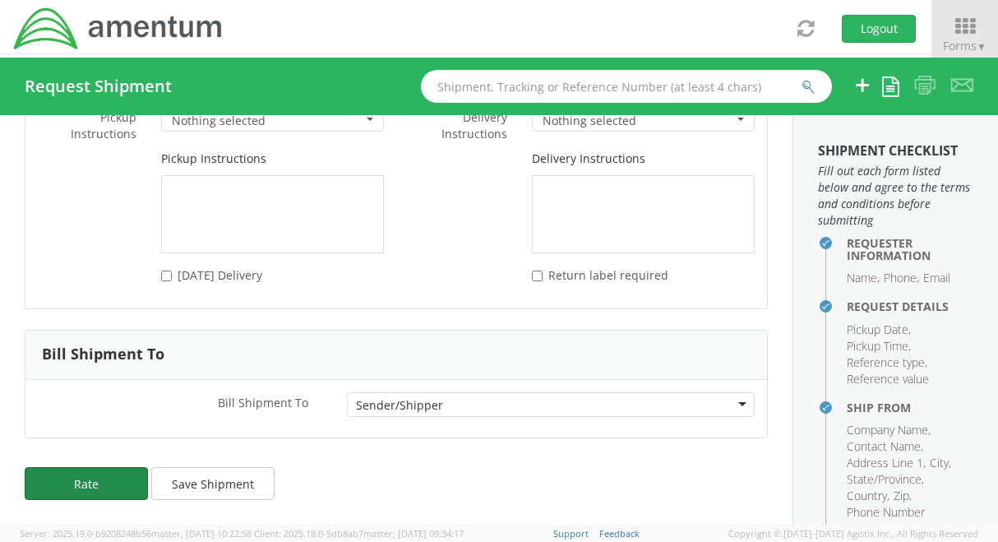
click at [120, 478] on button "Rate" at bounding box center [86, 483] width 123 height 33
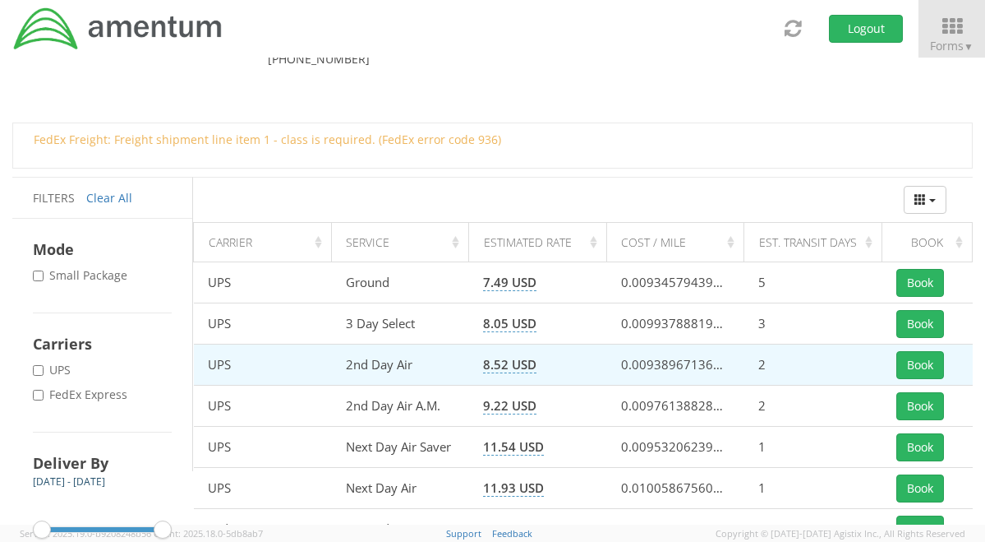
scroll to position [164, 0]
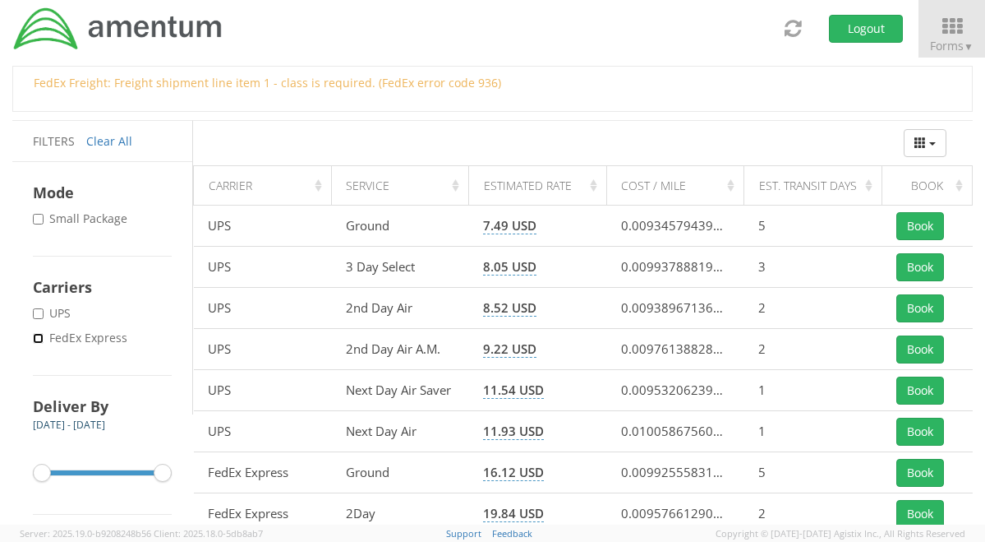
click at [35, 342] on input "* FedEx Express" at bounding box center [38, 338] width 11 height 11
checkbox input "true"
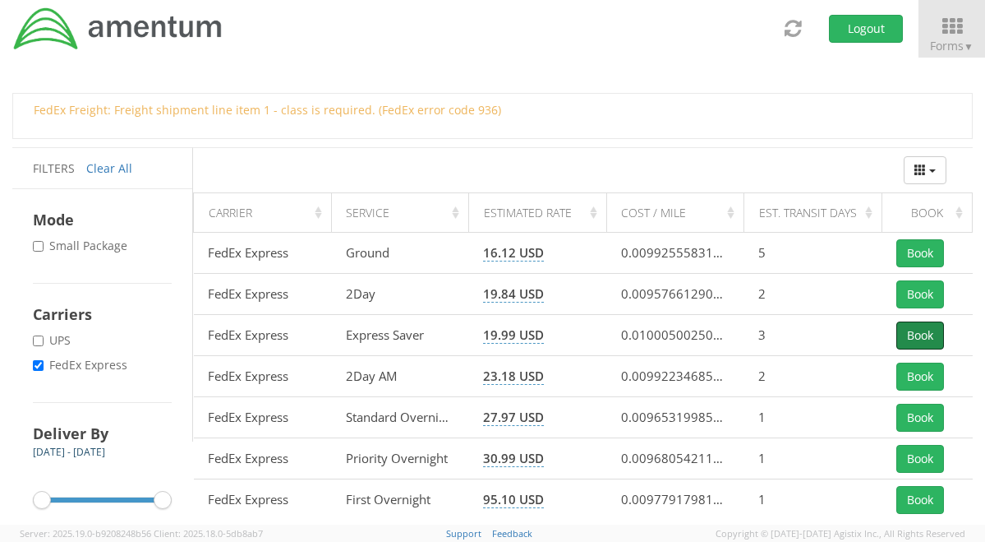
click at [928, 334] on button "Book" at bounding box center [921, 335] width 48 height 28
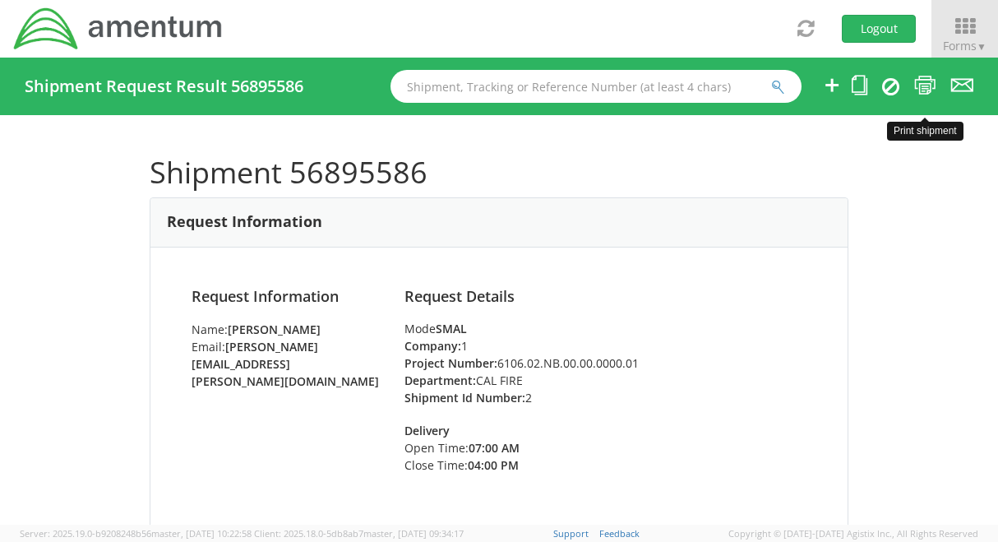
click at [921, 90] on icon at bounding box center [925, 85] width 22 height 21
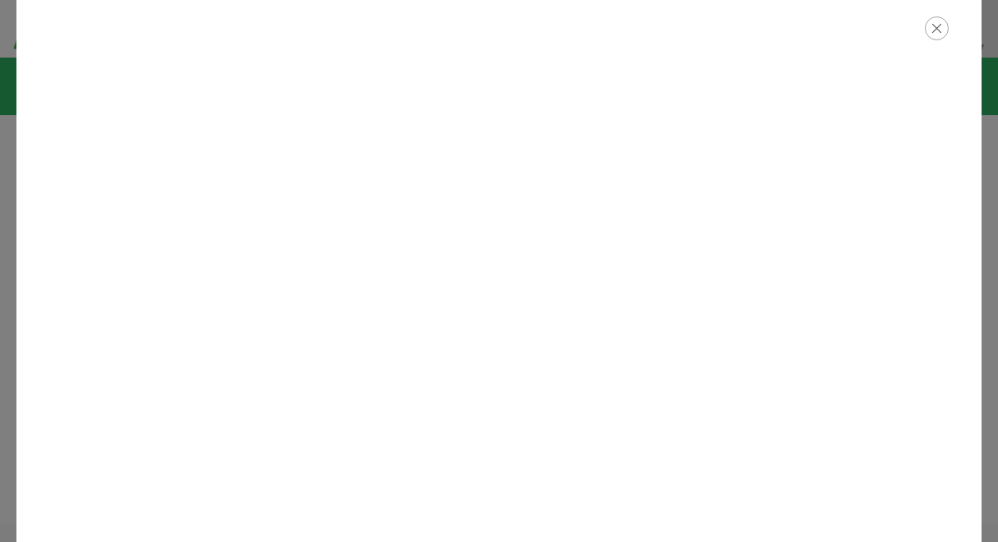
click at [937, 31] on icon "button" at bounding box center [937, 28] width 24 height 24
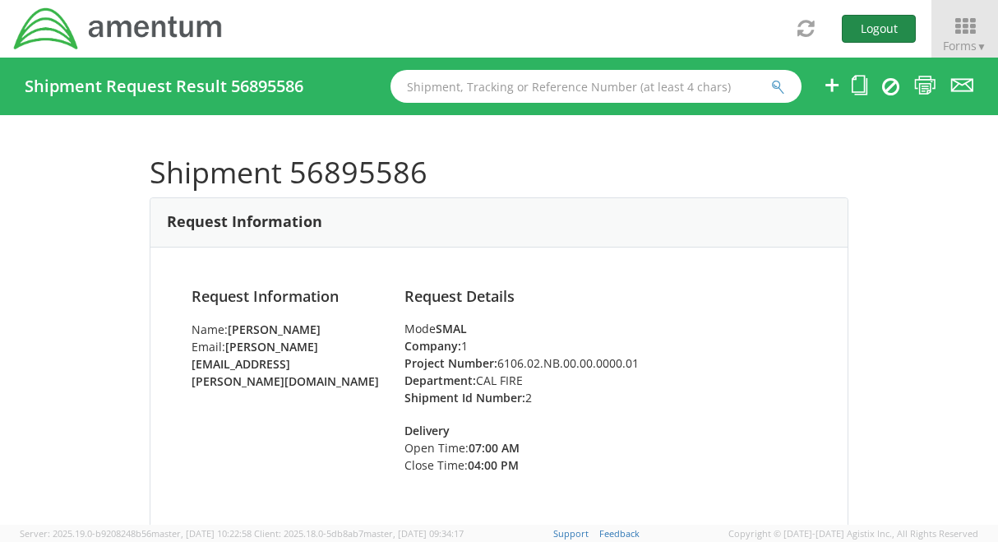
click at [880, 33] on button "Logout" at bounding box center [879, 29] width 74 height 28
